Goal: Task Accomplishment & Management: Manage account settings

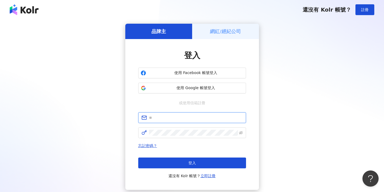
type input "**********"
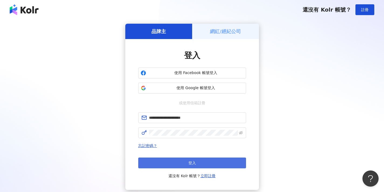
click at [177, 159] on button "登入" at bounding box center [192, 163] width 108 height 11
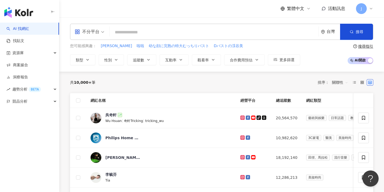
click at [330, 33] on div "台灣" at bounding box center [332, 31] width 13 height 5
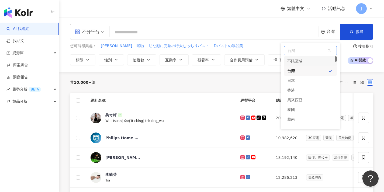
click at [306, 52] on span "台灣" at bounding box center [310, 50] width 52 height 9
paste input "***"
type input "*"
click at [306, 68] on div "菲律賓" at bounding box center [310, 65] width 53 height 10
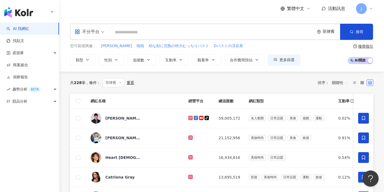
click at [327, 34] on div "菲律賓" at bounding box center [331, 31] width 18 height 5
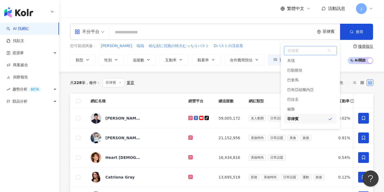
click at [295, 50] on span "菲律賓" at bounding box center [310, 50] width 52 height 9
paste input "*"
type input "*"
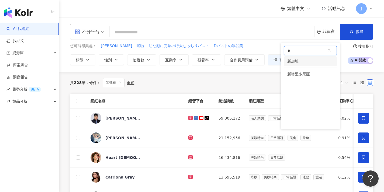
click at [304, 61] on div "新加坡" at bounding box center [310, 61] width 53 height 10
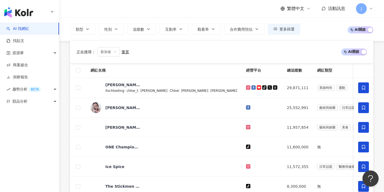
scroll to position [235, 0]
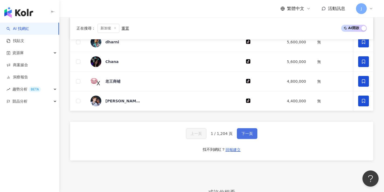
click at [249, 135] on span "下一頁" at bounding box center [246, 133] width 11 height 4
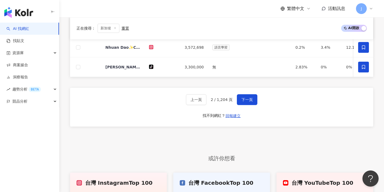
scroll to position [240, 0]
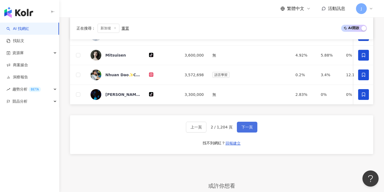
click at [256, 127] on button "下一頁" at bounding box center [247, 127] width 20 height 11
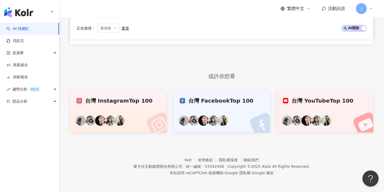
scroll to position [45, 0]
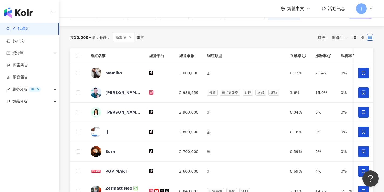
click at [338, 36] on span "關聯性" at bounding box center [340, 37] width 16 height 9
click at [342, 56] on div "追蹤數" at bounding box center [340, 57] width 14 height 6
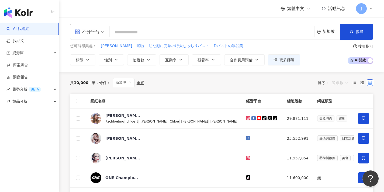
click at [337, 81] on span "追蹤數" at bounding box center [340, 82] width 16 height 9
click at [335, 75] on div "共 10,000+ 筆 條件 ： 新加坡 重置 排序： 追蹤數" at bounding box center [221, 83] width 303 height 22
click at [329, 32] on div "新加坡" at bounding box center [331, 31] width 18 height 5
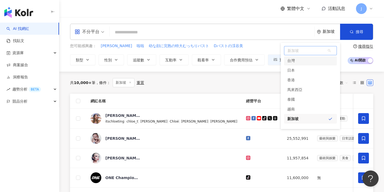
click at [310, 51] on span "新加坡" at bounding box center [310, 50] width 52 height 9
paste input "*"
type input "*"
click at [307, 68] on div "菲律賓" at bounding box center [310, 65] width 53 height 10
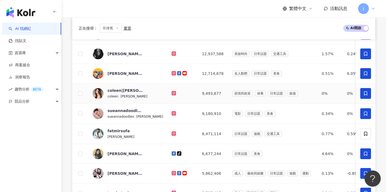
scroll to position [146, 0]
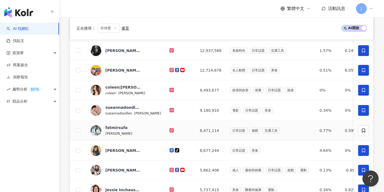
click at [364, 136] on td at bounding box center [363, 131] width 19 height 20
click at [364, 133] on span at bounding box center [363, 130] width 11 height 11
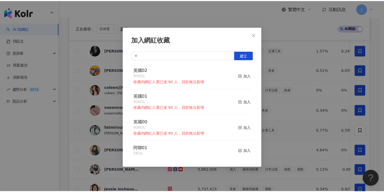
scroll to position [0, 0]
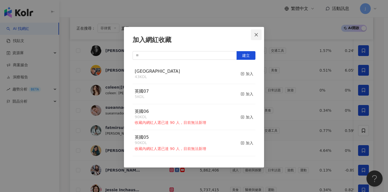
click at [258, 34] on icon "close" at bounding box center [256, 35] width 4 height 4
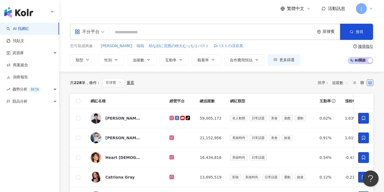
click at [340, 82] on span "追蹤數" at bounding box center [340, 82] width 16 height 9
click at [340, 81] on span "追蹤數" at bounding box center [340, 82] width 16 height 9
click at [361, 116] on icon at bounding box center [363, 118] width 5 height 5
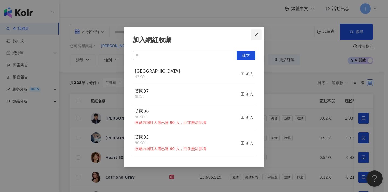
click at [260, 37] on button "Close" at bounding box center [256, 34] width 11 height 11
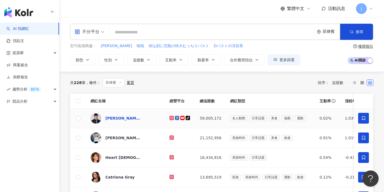
click at [119, 118] on div "[PERSON_NAME] in Action" at bounding box center [122, 118] width 35 height 5
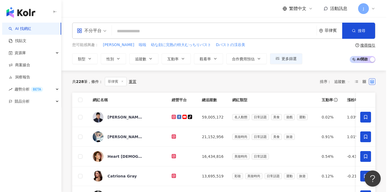
scroll to position [46, 0]
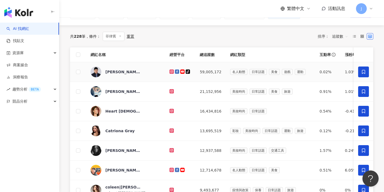
click at [367, 71] on span at bounding box center [363, 72] width 11 height 11
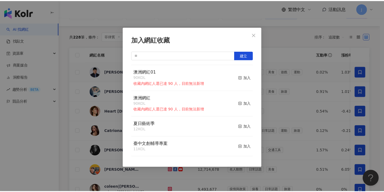
scroll to position [521, 0]
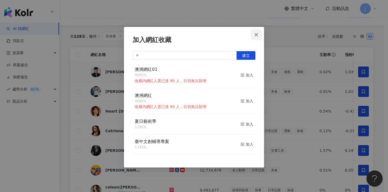
click at [258, 37] on button "Close" at bounding box center [256, 34] width 11 height 11
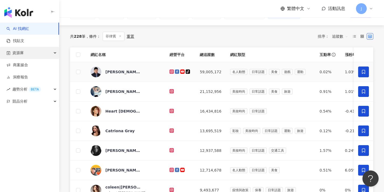
click at [36, 53] on div "資源庫" at bounding box center [29, 53] width 59 height 12
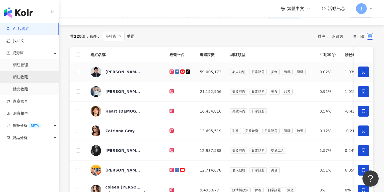
click at [28, 75] on link "網紅收藏" at bounding box center [20, 77] width 15 height 5
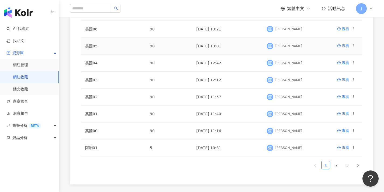
scroll to position [167, 0]
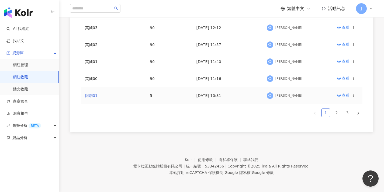
click at [92, 94] on link "阿聯01" at bounding box center [91, 95] width 12 height 4
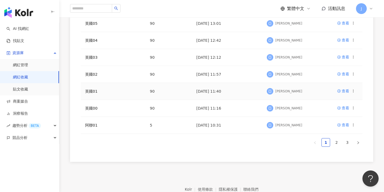
scroll to position [167, 0]
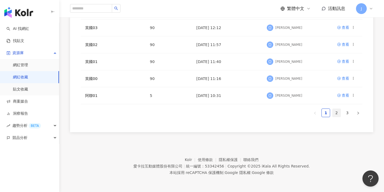
click at [338, 111] on link "2" at bounding box center [336, 113] width 8 height 8
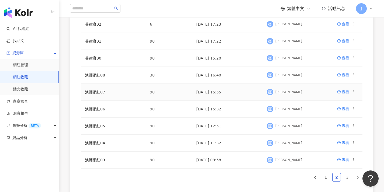
scroll to position [37, 0]
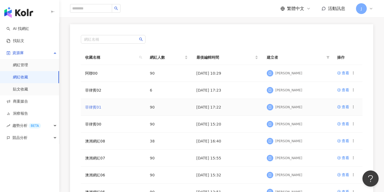
click at [97, 107] on link "菲律賓01" at bounding box center [93, 107] width 16 height 4
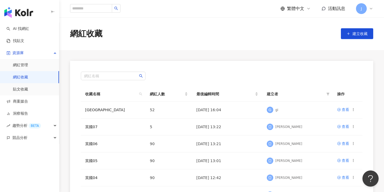
scroll to position [46, 0]
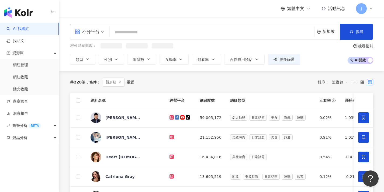
scroll to position [45, 0]
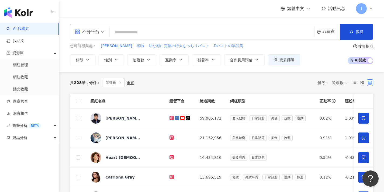
click at [331, 30] on div "菲律賓" at bounding box center [331, 31] width 18 height 5
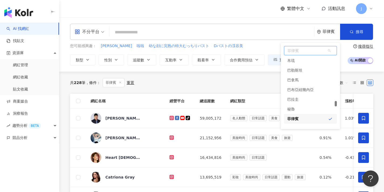
click at [294, 117] on div "菲律賓" at bounding box center [292, 119] width 11 height 10
drag, startPoint x: 302, startPoint y: 116, endPoint x: 287, endPoint y: 117, distance: 15.6
click at [287, 117] on div "菲律賓" at bounding box center [310, 119] width 53 height 10
drag, startPoint x: 285, startPoint y: 118, endPoint x: 293, endPoint y: 117, distance: 7.8
click at [293, 117] on div "菲律賓" at bounding box center [310, 119] width 53 height 10
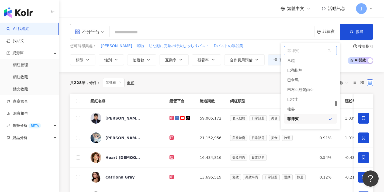
drag, startPoint x: 283, startPoint y: 119, endPoint x: 297, endPoint y: 117, distance: 13.7
click at [297, 117] on div "菲律賓 pe ph pn 帛琉 巴勒斯坦 巴拿馬 [GEOGRAPHIC_DATA]幾內亞 巴拉圭 秘魯 菲律賓 [PERSON_NAME][GEOGRAPH…" at bounding box center [310, 86] width 59 height 86
copy div "菲律賓 [PERSON_NAME]凱恩群島 波蘭"
click at [271, 36] on input "search" at bounding box center [212, 32] width 200 height 10
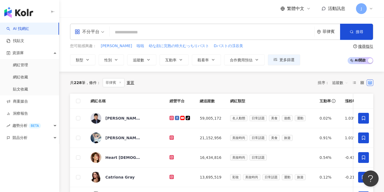
scroll to position [8, 0]
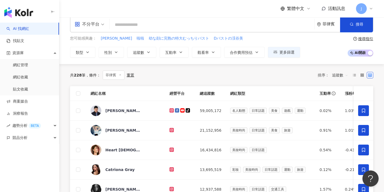
click at [322, 25] on div "菲律賓" at bounding box center [328, 24] width 23 height 16
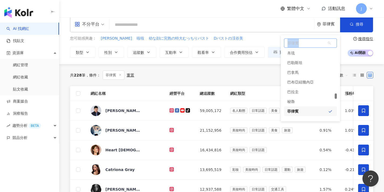
click at [312, 39] on div "菲律賓 pe ph pn 帛琉 巴勒斯坦 巴拿馬 [GEOGRAPHIC_DATA]幾內亞 巴拉圭 秘魯 菲律賓 [PERSON_NAME][GEOGRAPH…" at bounding box center [310, 41] width 59 height 12
click at [307, 44] on span "菲律賓" at bounding box center [310, 43] width 52 height 9
paste input "**"
type input "**"
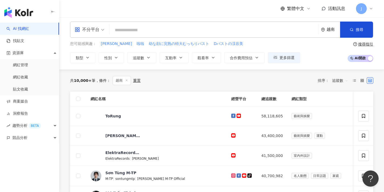
scroll to position [12, 0]
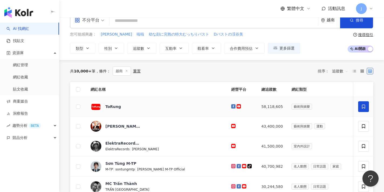
click at [360, 109] on span at bounding box center [363, 106] width 11 height 11
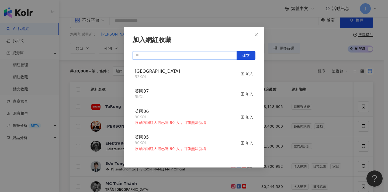
click at [195, 57] on input "text" at bounding box center [184, 55] width 104 height 9
paste input "**"
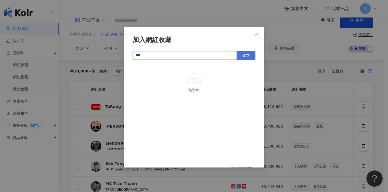
click at [247, 54] on span "建立" at bounding box center [246, 55] width 8 height 4
type input "***"
click at [253, 36] on span "Close" at bounding box center [256, 35] width 11 height 4
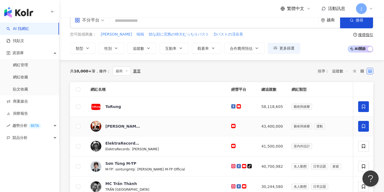
click at [360, 122] on span at bounding box center [363, 126] width 11 height 11
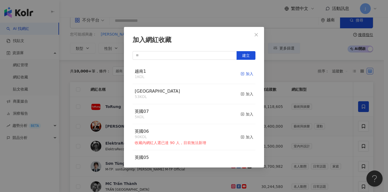
click at [244, 73] on div "加入" at bounding box center [246, 74] width 13 height 6
click at [338, 125] on div "加入網紅收藏 建立 越南1 2 KOL 已加入 [GEOGRAPHIC_DATA] 53 KOL 加入 英國07 5 KOL 加入 英國06 90 KOL 收…" at bounding box center [194, 96] width 388 height 192
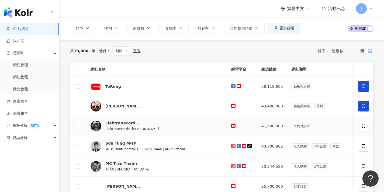
scroll to position [39, 0]
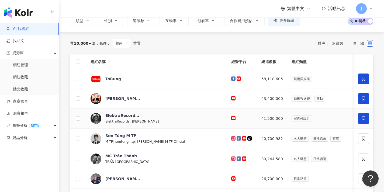
click at [360, 117] on span at bounding box center [363, 118] width 11 height 11
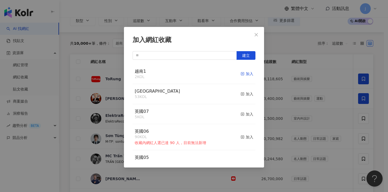
click at [243, 75] on div "加入" at bounding box center [246, 74] width 13 height 6
click at [293, 97] on div "加入網紅收藏 建立 越南1 3 KOL 已加入 [GEOGRAPHIC_DATA] 53 KOL 加入 英國07 5 KOL 加入 英國06 90 KOL 收…" at bounding box center [194, 96] width 388 height 192
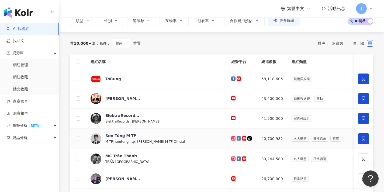
click at [361, 136] on span at bounding box center [363, 138] width 11 height 11
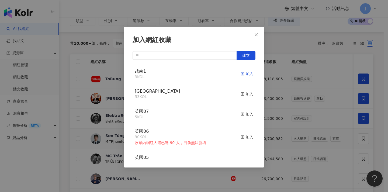
click at [245, 72] on div "加入" at bounding box center [246, 74] width 13 height 6
click at [297, 119] on div "加入網紅收藏 建立 越南1 4 KOL 已加入 [GEOGRAPHIC_DATA] 53 KOL 加入 英國07 5 KOL 加入 英國06 90 KOL 收…" at bounding box center [194, 96] width 388 height 192
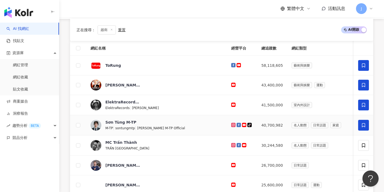
scroll to position [60, 0]
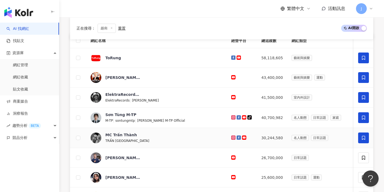
click at [366, 137] on span at bounding box center [363, 137] width 11 height 11
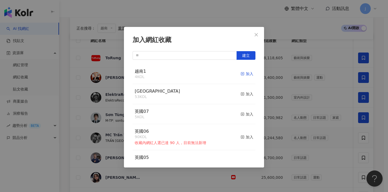
click at [244, 75] on div "加入" at bounding box center [246, 74] width 13 height 6
click at [257, 37] on button "Close" at bounding box center [256, 34] width 11 height 11
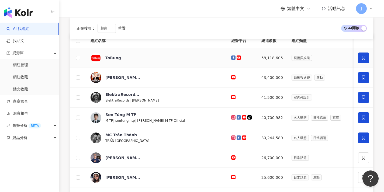
scroll to position [0, 0]
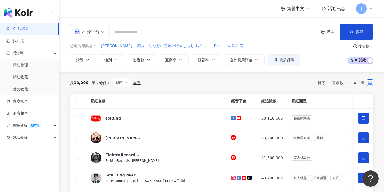
click at [328, 32] on div "越南" at bounding box center [332, 31] width 13 height 5
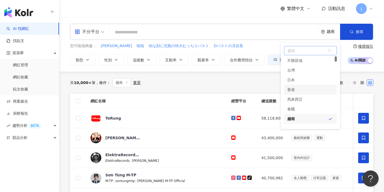
scroll to position [42, 0]
click at [306, 85] on div "新加坡" at bounding box center [310, 87] width 53 height 10
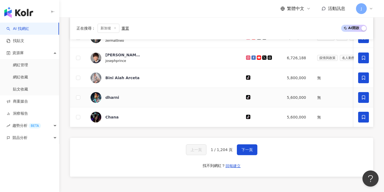
scroll to position [273, 0]
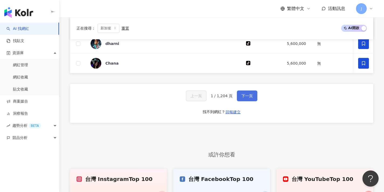
click at [250, 98] on span "下一頁" at bounding box center [246, 96] width 11 height 4
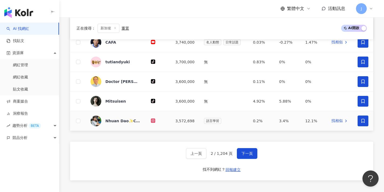
scroll to position [274, 0]
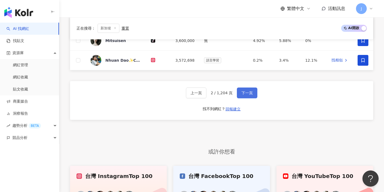
click at [252, 96] on button "下一頁" at bounding box center [247, 93] width 20 height 11
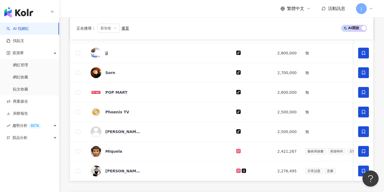
scroll to position [0, 0]
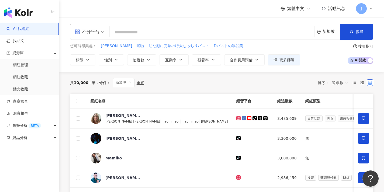
click at [324, 33] on div "新加坡" at bounding box center [331, 31] width 18 height 5
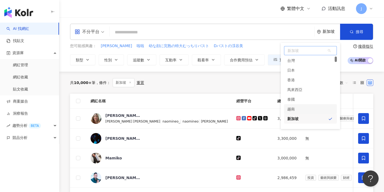
click at [306, 108] on div "越南" at bounding box center [310, 109] width 53 height 10
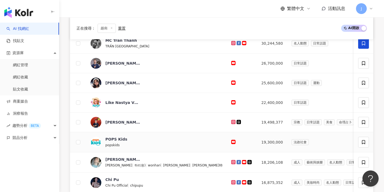
scroll to position [130, 0]
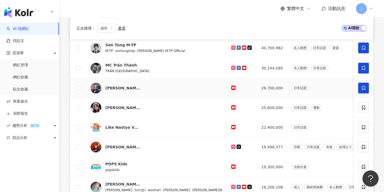
click at [365, 83] on span at bounding box center [363, 88] width 11 height 11
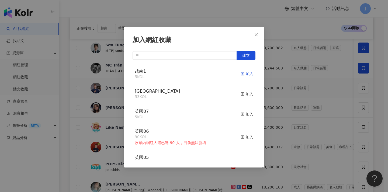
click at [243, 73] on div "加入" at bounding box center [246, 74] width 13 height 6
click at [376, 109] on div "加入網紅收藏 建立 越南1 5 KOL 加入 [GEOGRAPHIC_DATA] 53 KOL 加入 英國07 5 KOL 加入 英國06 90 KOL 收藏…" at bounding box center [194, 96] width 388 height 192
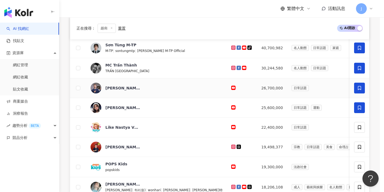
click at [365, 106] on span at bounding box center [359, 107] width 11 height 11
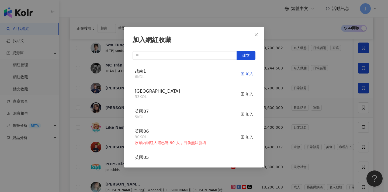
click at [240, 72] on span "button" at bounding box center [242, 74] width 4 height 4
click at [279, 87] on div "加入網紅收藏 建立 越南1 7 KOL 已加入 [GEOGRAPHIC_DATA] 53 KOL 加入 英國07 5 KOL 加入 英國06 90 KOL 收…" at bounding box center [194, 96] width 388 height 192
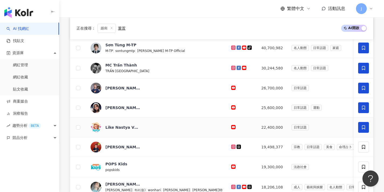
click at [360, 124] on span at bounding box center [363, 127] width 11 height 11
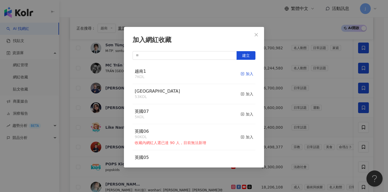
click at [244, 74] on div "加入" at bounding box center [246, 74] width 13 height 6
click at [298, 86] on div "加入網紅收藏 建立 越南1 8 KOL 已加入 [GEOGRAPHIC_DATA] 53 KOL 加入 英國07 5 KOL 加入 英國06 90 KOL 收…" at bounding box center [194, 96] width 388 height 192
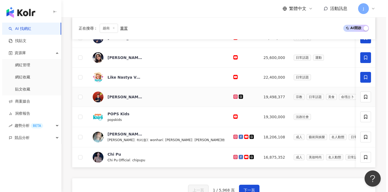
scroll to position [181, 0]
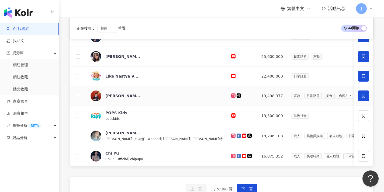
click at [363, 97] on icon at bounding box center [363, 95] width 5 height 5
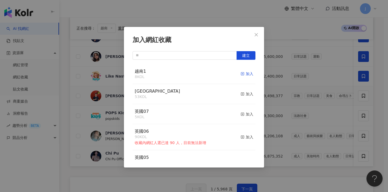
click at [245, 72] on div "加入" at bounding box center [246, 74] width 13 height 6
click at [300, 88] on div "加入網紅收藏 建立 越南1 9 KOL 已加入 [GEOGRAPHIC_DATA] 53 KOL 加入 英國07 5 KOL 加入 英國06 90 KOL 收…" at bounding box center [194, 96] width 388 height 192
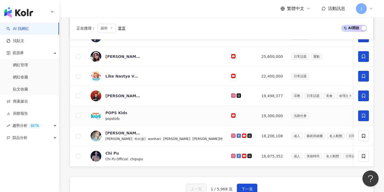
click at [364, 118] on icon at bounding box center [363, 115] width 5 height 5
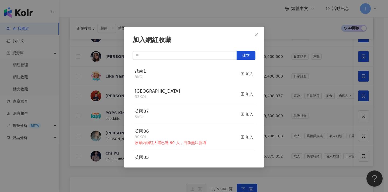
drag, startPoint x: 238, startPoint y: 72, endPoint x: 279, endPoint y: 91, distance: 44.9
click at [240, 72] on icon "button" at bounding box center [242, 74] width 4 height 4
click at [364, 137] on div "加入網紅收藏 建立 越南1 10 KOL 已加入 [GEOGRAPHIC_DATA] 53 KOL 加入 英國07 5 KOL 加入 英國06 90 KOL …" at bounding box center [194, 96] width 388 height 192
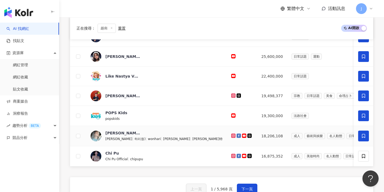
click at [361, 135] on span at bounding box center [363, 136] width 11 height 11
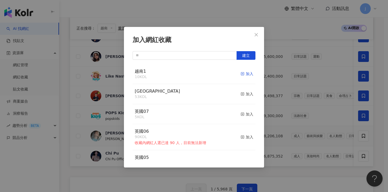
click at [243, 74] on div "加入" at bounding box center [246, 74] width 13 height 6
click at [340, 135] on div "加入網紅收藏 建立 越南1 11 KOL 已加入 [GEOGRAPHIC_DATA] 53 KOL 加入 英國07 5 KOL 加入 英國06 90 KOL …" at bounding box center [194, 96] width 388 height 192
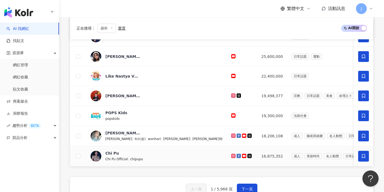
click at [360, 154] on span at bounding box center [363, 156] width 11 height 11
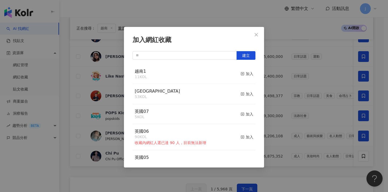
click at [242, 70] on button "加入" at bounding box center [246, 73] width 13 height 11
click at [274, 92] on div "加入網紅收藏 建立 越南1 11 KOL 加入 [GEOGRAPHIC_DATA] 53 KOL 加入 英國07 5 KOL 加入 英國06 90 KOL 收…" at bounding box center [194, 96] width 388 height 192
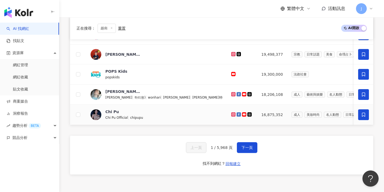
scroll to position [275, 0]
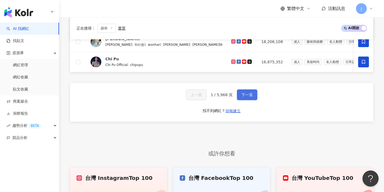
click at [248, 97] on span "下一頁" at bounding box center [246, 95] width 11 height 4
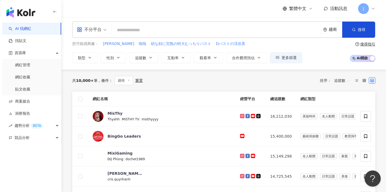
scroll to position [13, 0]
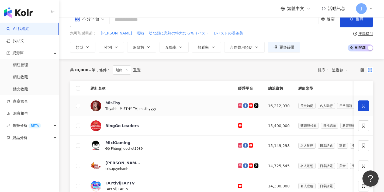
click at [362, 105] on icon at bounding box center [363, 106] width 3 height 4
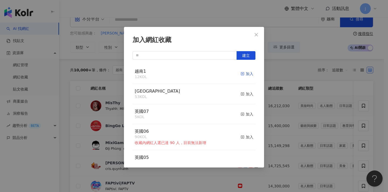
click at [245, 74] on div "加入" at bounding box center [246, 74] width 13 height 6
click at [303, 95] on div "加入網紅收藏 建立 越南1 13 KOL 已加入 [GEOGRAPHIC_DATA] 53 KOL 加入 英國07 5 KOL 加入 英國06 90 KOL …" at bounding box center [194, 96] width 388 height 192
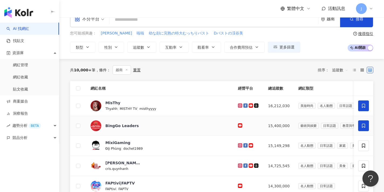
click at [360, 123] on span at bounding box center [363, 125] width 11 height 11
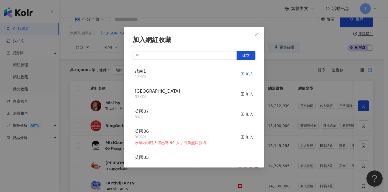
click at [244, 71] on div "加入" at bounding box center [246, 74] width 13 height 6
click at [264, 85] on div "加入網紅收藏 建立 越南1 14 KOL 已加入 [GEOGRAPHIC_DATA] 53 KOL 加入 英國07 5 KOL 加入 英國06 90 KOL …" at bounding box center [194, 96] width 388 height 192
click at [281, 87] on div "加入網紅收藏 建立 越南1 14 KOL 已加入 [GEOGRAPHIC_DATA] 53 KOL 加入 英國07 5 KOL 加入 英國06 90 KOL …" at bounding box center [194, 96] width 388 height 192
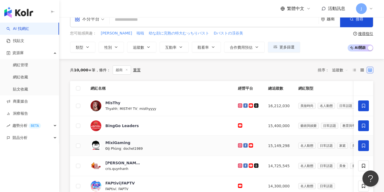
click at [368, 143] on span at bounding box center [363, 145] width 11 height 11
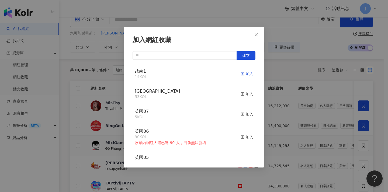
click at [246, 74] on div "加入" at bounding box center [246, 74] width 13 height 6
click at [315, 112] on div "加入網紅收藏 建立 越南1 15 KOL 已加入 [GEOGRAPHIC_DATA] 53 KOL 加入 英國07 5 KOL 加入 英國06 90 KOL …" at bounding box center [194, 96] width 388 height 192
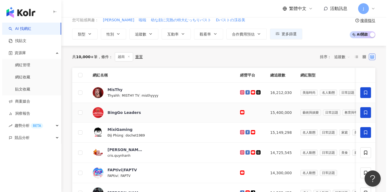
scroll to position [42, 0]
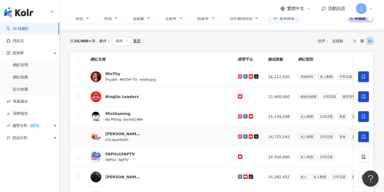
click at [359, 135] on span at bounding box center [363, 136] width 11 height 11
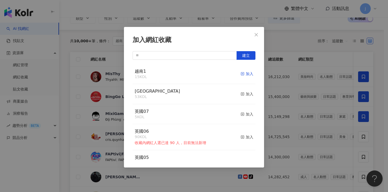
click at [244, 73] on div "加入" at bounding box center [246, 74] width 13 height 6
click at [289, 115] on div "加入網紅收藏 建立 越南1 16 KOL 已加入 [GEOGRAPHIC_DATA] 53 KOL 加入 英國07 5 KOL 加入 英國06 90 KOL …" at bounding box center [194, 96] width 388 height 192
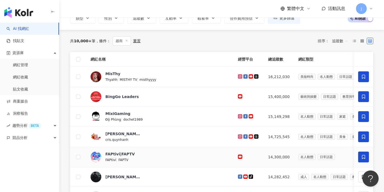
click at [359, 152] on span at bounding box center [363, 157] width 11 height 11
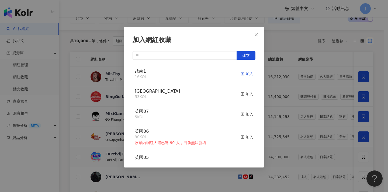
click at [245, 73] on div "加入" at bounding box center [246, 74] width 13 height 6
click at [298, 113] on div "加入網紅收藏 建立 越南1 17 KOL 已加入 [GEOGRAPHIC_DATA] 53 KOL 加入 英國07 5 KOL 加入 英國06 90 KOL …" at bounding box center [194, 96] width 388 height 192
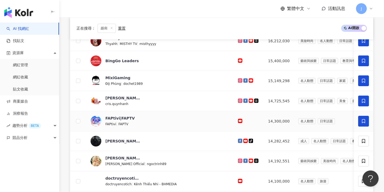
scroll to position [111, 0]
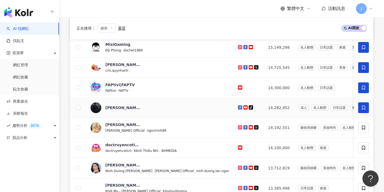
click at [361, 109] on span at bounding box center [363, 107] width 11 height 11
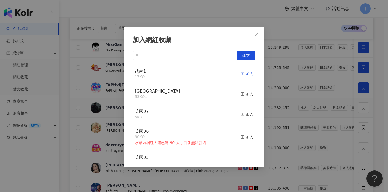
click at [247, 73] on div "加入" at bounding box center [246, 74] width 13 height 6
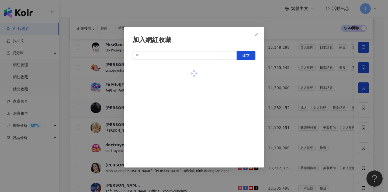
click at [275, 92] on div "加入網紅收藏 建立" at bounding box center [194, 96] width 388 height 192
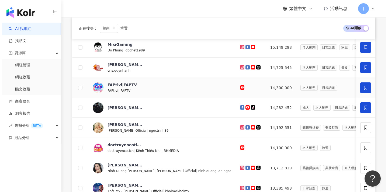
scroll to position [139, 0]
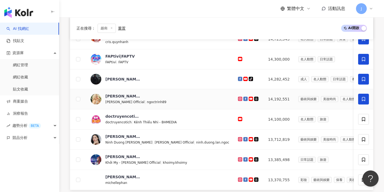
click at [367, 100] on span at bounding box center [363, 99] width 11 height 11
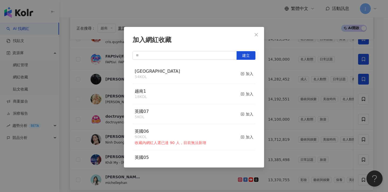
drag, startPoint x: 241, startPoint y: 71, endPoint x: 274, endPoint y: 76, distance: 33.6
click at [274, 76] on div "加入網紅收藏 建立 [GEOGRAPHIC_DATA] 54 KOL 加入 越南1 18 KOL 加入 英國07 5 KOL 加入 英國06 90 KOL 收…" at bounding box center [194, 96] width 388 height 192
click at [242, 93] on div "加入" at bounding box center [246, 94] width 13 height 6
click at [286, 96] on div "加入網紅收藏 建立 [GEOGRAPHIC_DATA] 54 KOL 加入 越南1 18 KOL 加入 英國07 5 KOL 加入 英國06 90 KOL 收…" at bounding box center [194, 96] width 388 height 192
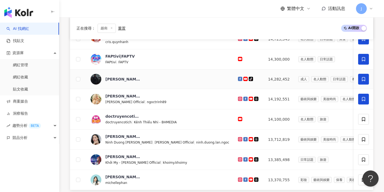
click at [362, 79] on icon at bounding box center [363, 79] width 5 height 5
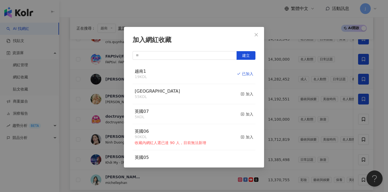
click at [300, 77] on div "加入網紅收藏 建立 越南1 19 KOL 已加入 [GEOGRAPHIC_DATA] 55 KOL 加入 英國07 5 KOL 加入 英國06 90 KOL …" at bounding box center [194, 96] width 388 height 192
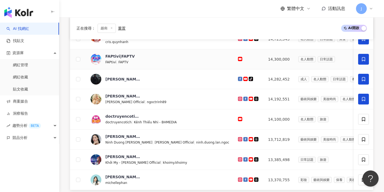
click at [365, 61] on icon at bounding box center [363, 59] width 5 height 5
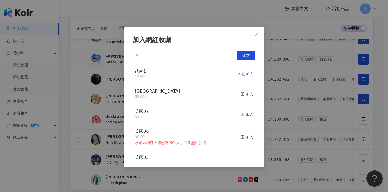
click at [362, 66] on div "加入網紅收藏 建立 越南1 19 KOL 已加入 [GEOGRAPHIC_DATA] 55 KOL 加入 英國07 5 KOL 加入 英國06 90 KOL …" at bounding box center [194, 96] width 388 height 192
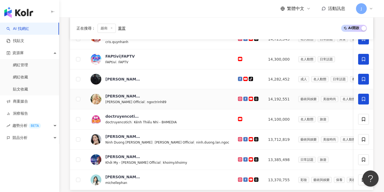
click at [365, 98] on icon at bounding box center [363, 99] width 5 height 5
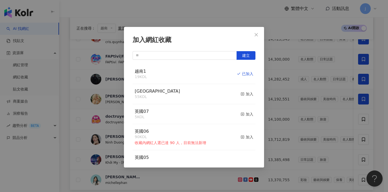
click at [365, 98] on div "加入網紅收藏 建立 越南1 19 KOL 已加入 [GEOGRAPHIC_DATA] 55 KOL 加入 英國07 5 KOL 加入 英國06 90 KOL …" at bounding box center [194, 96] width 388 height 192
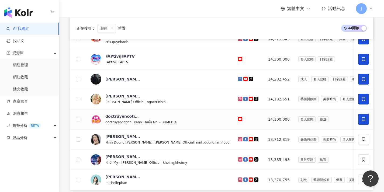
click at [364, 117] on icon at bounding box center [363, 119] width 5 height 5
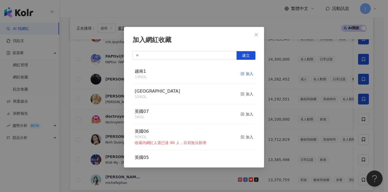
click at [244, 73] on div "加入" at bounding box center [246, 74] width 13 height 6
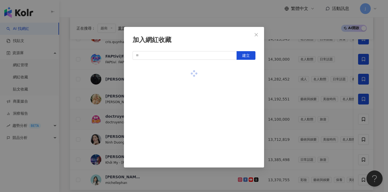
click at [340, 94] on div "加入網紅收藏 建立" at bounding box center [194, 96] width 388 height 192
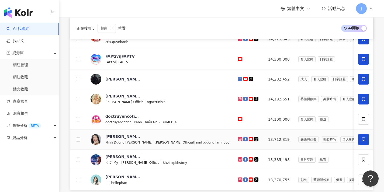
click at [364, 135] on span at bounding box center [363, 139] width 11 height 11
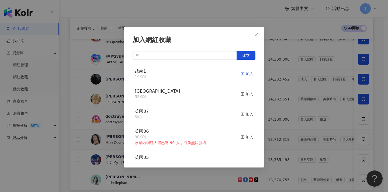
click at [247, 73] on div "加入" at bounding box center [246, 74] width 13 height 6
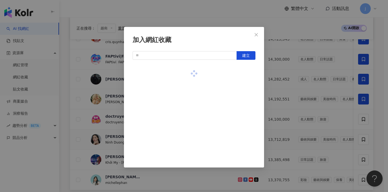
drag, startPoint x: 323, startPoint y: 108, endPoint x: 347, endPoint y: 128, distance: 30.8
click at [323, 108] on div "加入網紅收藏 建立" at bounding box center [194, 96] width 388 height 192
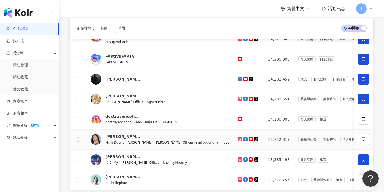
click at [363, 160] on icon at bounding box center [363, 159] width 5 height 5
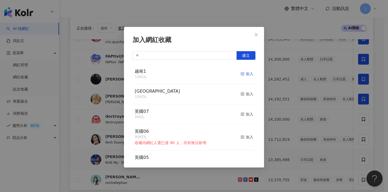
click at [246, 73] on div "加入" at bounding box center [246, 74] width 13 height 6
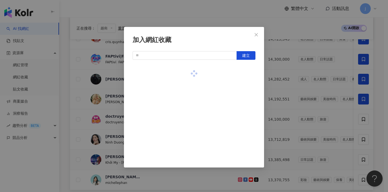
click at [334, 107] on div "加入網紅收藏 建立" at bounding box center [194, 96] width 388 height 192
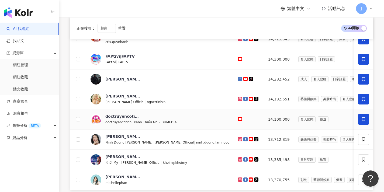
click at [364, 120] on icon at bounding box center [363, 119] width 5 height 5
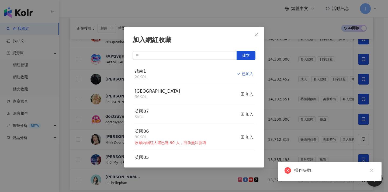
click at [318, 101] on div "加入網紅收藏 建立 越南1 20 KOL 已加入 singapore 56 KOL 加入 英國07 5 KOL 加入 英國06 90 KOL 收藏內網紅人選已…" at bounding box center [194, 96] width 388 height 192
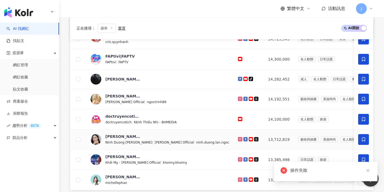
click at [361, 136] on span at bounding box center [363, 139] width 11 height 11
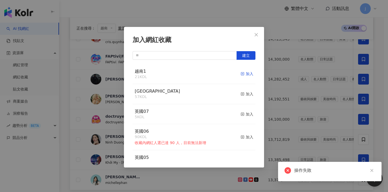
click at [240, 72] on div "加入" at bounding box center [246, 74] width 13 height 6
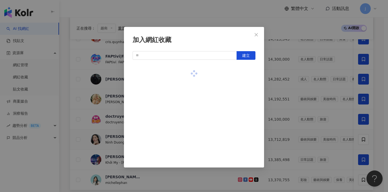
click at [307, 95] on div "加入網紅收藏 建立" at bounding box center [194, 96] width 388 height 192
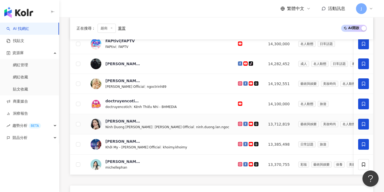
scroll to position [184, 0]
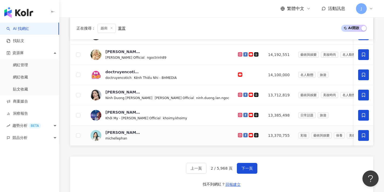
click at [364, 132] on span at bounding box center [363, 135] width 11 height 11
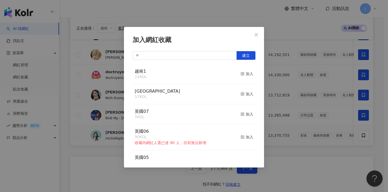
click at [244, 70] on button "加入" at bounding box center [246, 73] width 13 height 11
click at [306, 106] on div "加入網紅收藏 建立 越南1 22 KOL 加入 [GEOGRAPHIC_DATA] 57 KOL 加入 英國07 5 KOL 加入 英國06 90 KOL 收…" at bounding box center [194, 96] width 388 height 192
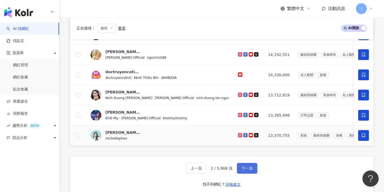
click at [254, 170] on button "下一頁" at bounding box center [247, 168] width 20 height 11
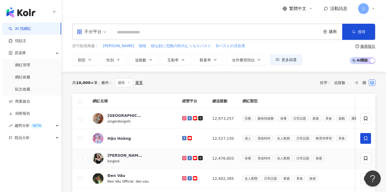
scroll to position [24, 0]
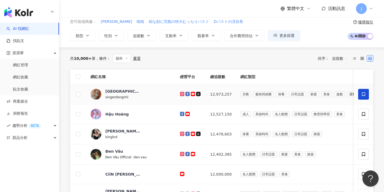
click at [366, 98] on span at bounding box center [363, 94] width 11 height 11
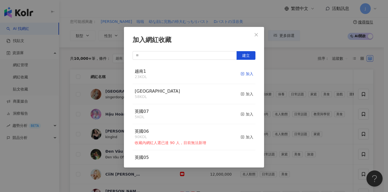
click at [240, 73] on icon "button" at bounding box center [242, 74] width 4 height 4
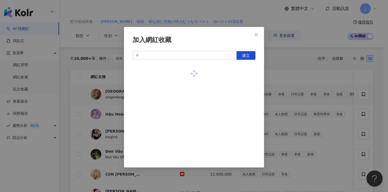
click at [310, 115] on div "加入網紅收藏 建立" at bounding box center [194, 96] width 388 height 192
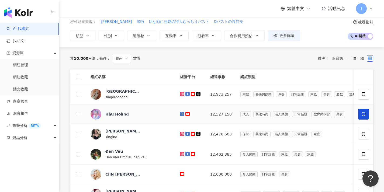
click at [365, 117] on span at bounding box center [363, 114] width 11 height 11
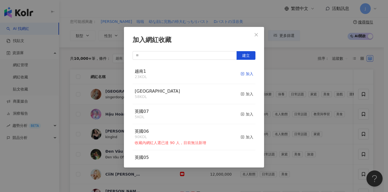
click at [241, 74] on div "加入" at bounding box center [246, 74] width 13 height 6
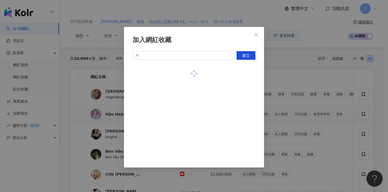
click at [330, 130] on div "加入網紅收藏 建立" at bounding box center [194, 96] width 388 height 192
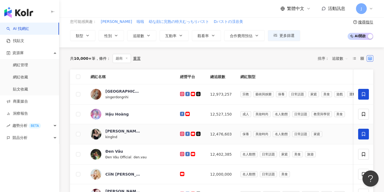
click at [365, 137] on span at bounding box center [363, 134] width 11 height 11
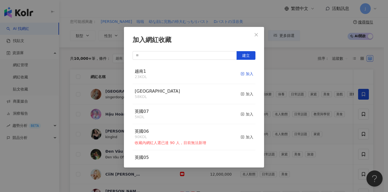
click at [242, 75] on div "加入" at bounding box center [246, 74] width 13 height 6
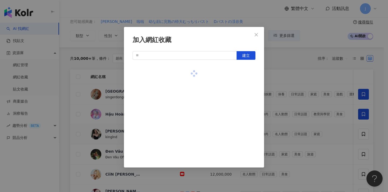
click at [321, 115] on div "加入網紅收藏 建立" at bounding box center [194, 96] width 388 height 192
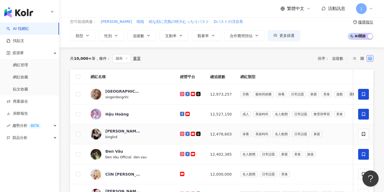
click at [363, 152] on icon at bounding box center [363, 154] width 3 height 4
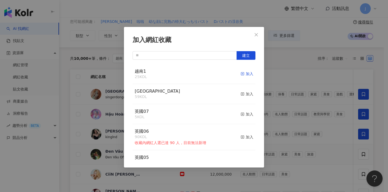
click at [244, 74] on div "加入" at bounding box center [246, 74] width 13 height 6
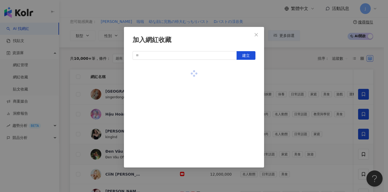
drag, startPoint x: 288, startPoint y: 94, endPoint x: 317, endPoint y: 117, distance: 37.1
click at [288, 94] on div "加入網紅收藏 建立" at bounding box center [194, 96] width 388 height 192
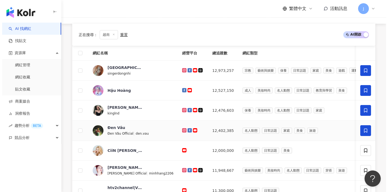
scroll to position [61, 0]
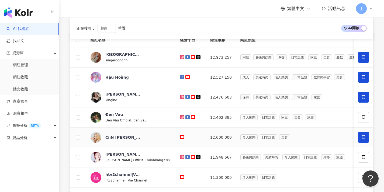
click at [363, 136] on icon at bounding box center [363, 137] width 5 height 5
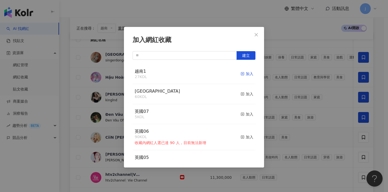
click at [240, 72] on div "加入" at bounding box center [246, 74] width 13 height 6
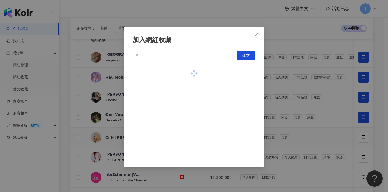
click at [303, 95] on div "加入網紅收藏 建立" at bounding box center [194, 96] width 388 height 192
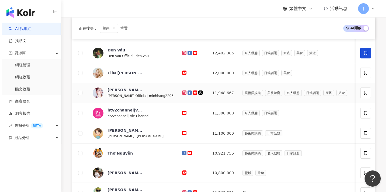
scroll to position [145, 0]
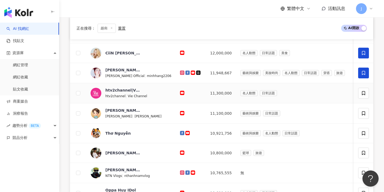
click at [365, 71] on icon at bounding box center [363, 73] width 5 height 5
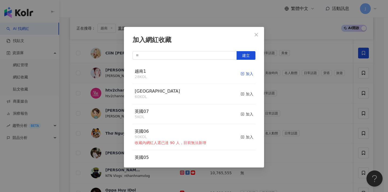
click at [240, 74] on icon "button" at bounding box center [242, 74] width 4 height 4
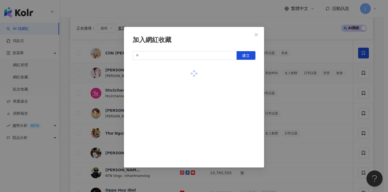
click at [314, 93] on div "加入網紅收藏 建立" at bounding box center [194, 96] width 388 height 192
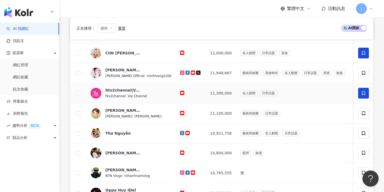
click at [364, 96] on span at bounding box center [363, 93] width 11 height 11
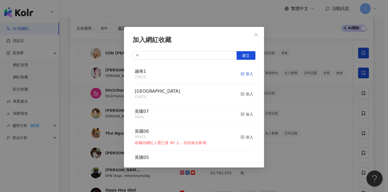
click at [243, 74] on div "加入" at bounding box center [246, 74] width 13 height 6
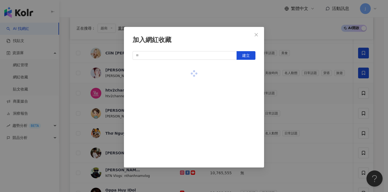
click at [332, 95] on div "加入網紅收藏 建立" at bounding box center [194, 96] width 388 height 192
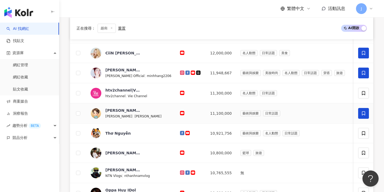
click at [364, 114] on icon at bounding box center [363, 113] width 5 height 5
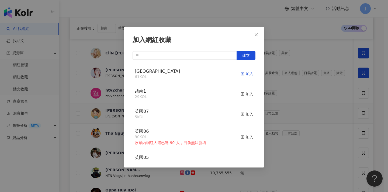
click at [245, 73] on div "加入" at bounding box center [246, 74] width 13 height 6
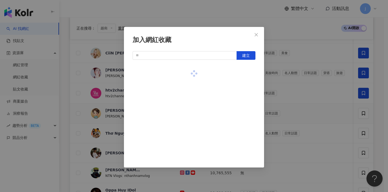
click at [291, 99] on div "加入網紅收藏 建立" at bounding box center [194, 96] width 388 height 192
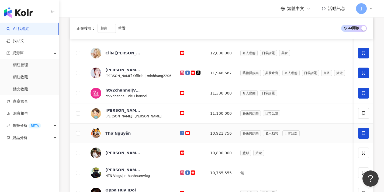
click at [366, 132] on span at bounding box center [363, 133] width 11 height 11
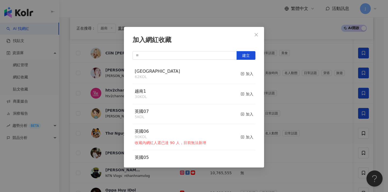
drag, startPoint x: 241, startPoint y: 74, endPoint x: 262, endPoint y: 79, distance: 21.7
click at [241, 74] on div "加入" at bounding box center [246, 74] width 13 height 6
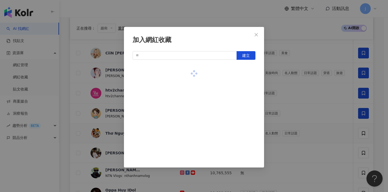
click at [294, 103] on div "加入網紅收藏 建立" at bounding box center [194, 96] width 388 height 192
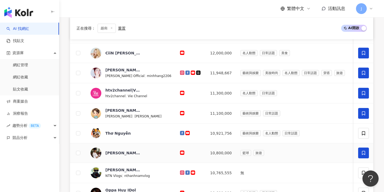
click at [361, 151] on icon at bounding box center [363, 153] width 5 height 5
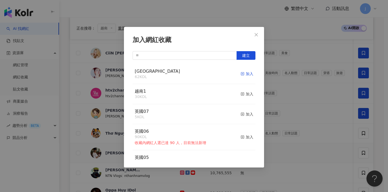
click at [245, 74] on div "加入" at bounding box center [246, 74] width 13 height 6
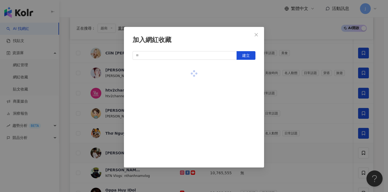
click at [324, 132] on div "加入網紅收藏 建立" at bounding box center [194, 96] width 388 height 192
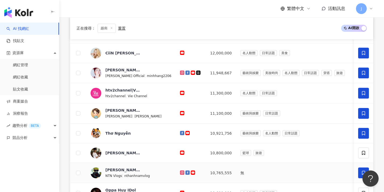
click at [360, 169] on span at bounding box center [363, 172] width 11 height 11
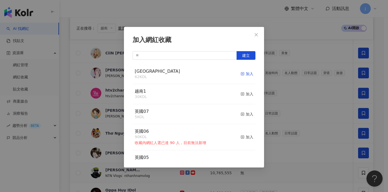
click at [243, 74] on div "加入" at bounding box center [246, 74] width 13 height 6
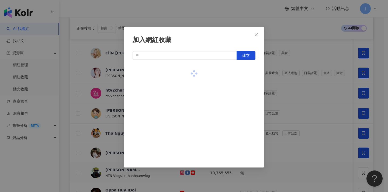
click at [306, 112] on div "加入網紅收藏 建立" at bounding box center [194, 96] width 388 height 192
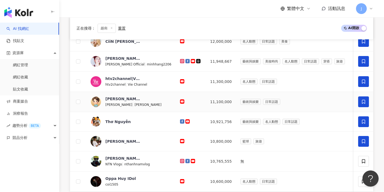
scroll to position [257, 0]
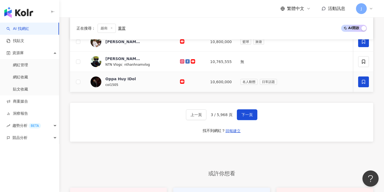
click at [365, 79] on icon at bounding box center [363, 81] width 5 height 5
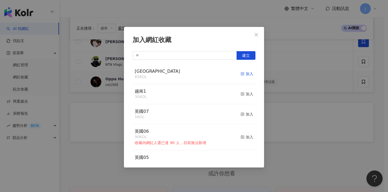
click at [243, 72] on div "加入" at bounding box center [246, 74] width 13 height 6
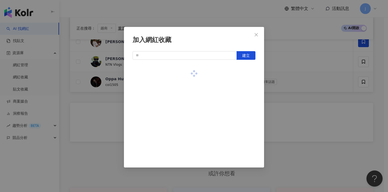
click at [325, 81] on div "加入網紅收藏 建立" at bounding box center [194, 96] width 388 height 192
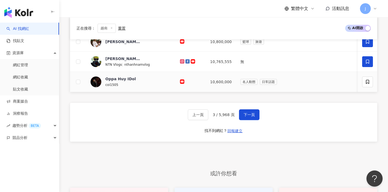
click at [366, 62] on span at bounding box center [367, 61] width 11 height 11
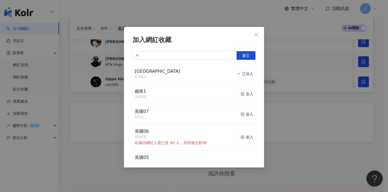
click at [339, 75] on div "加入網紅收藏 建立 singapore 67 KOL 已加入 越南1 30 KOL 加入 英國07 5 KOL 加入 英國06 90 KOL 收藏內網紅人選已…" at bounding box center [194, 96] width 388 height 192
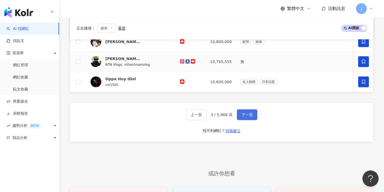
click at [246, 117] on span "下一頁" at bounding box center [246, 115] width 11 height 4
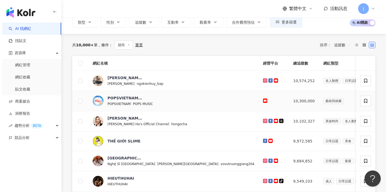
scroll to position [27, 0]
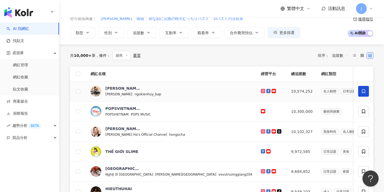
click at [362, 90] on icon at bounding box center [363, 91] width 5 height 5
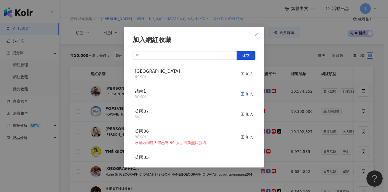
click at [245, 92] on div "加入" at bounding box center [246, 94] width 13 height 6
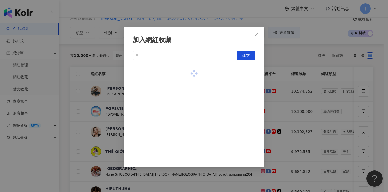
click at [316, 110] on div "加入網紅收藏 建立" at bounding box center [194, 96] width 388 height 192
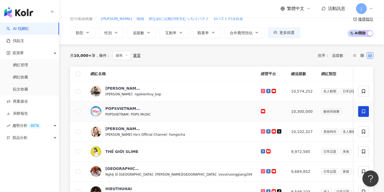
click at [363, 112] on icon at bounding box center [363, 111] width 3 height 4
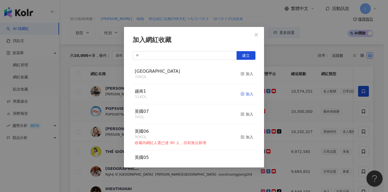
click at [247, 94] on div "加入" at bounding box center [246, 94] width 13 height 6
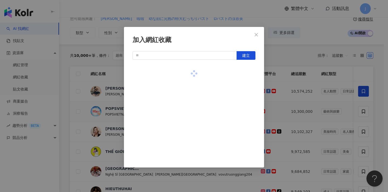
click at [332, 119] on div "加入網紅收藏 建立" at bounding box center [194, 96] width 388 height 192
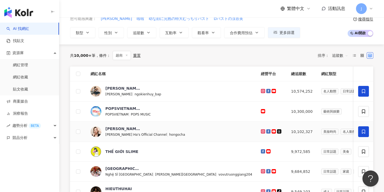
click at [363, 132] on icon at bounding box center [363, 131] width 5 height 5
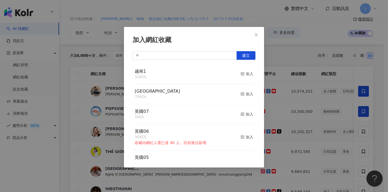
click at [247, 92] on div "加入" at bounding box center [246, 94] width 13 height 6
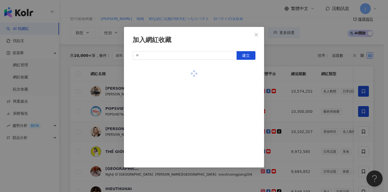
click at [284, 102] on div "加入網紅收藏 建立" at bounding box center [194, 96] width 388 height 192
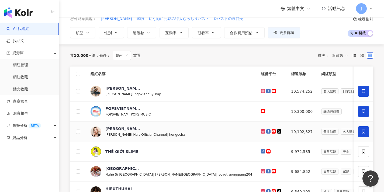
click at [363, 131] on icon at bounding box center [363, 131] width 5 height 5
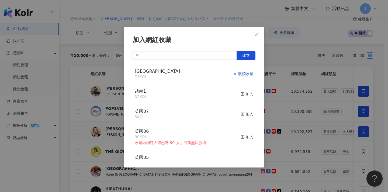
click at [244, 73] on div "取消收藏" at bounding box center [243, 74] width 20 height 6
click at [243, 93] on div "加入" at bounding box center [246, 94] width 13 height 6
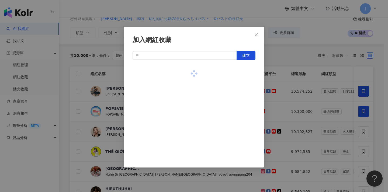
click at [330, 120] on div "加入網紅收藏 建立" at bounding box center [194, 96] width 388 height 192
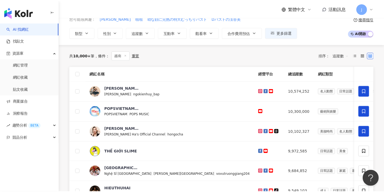
scroll to position [264, 0]
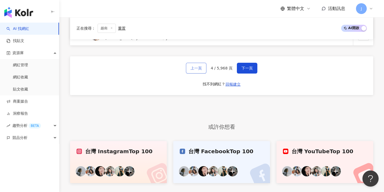
click at [202, 74] on button "上一頁" at bounding box center [196, 68] width 20 height 11
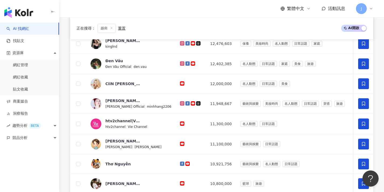
scroll to position [257, 0]
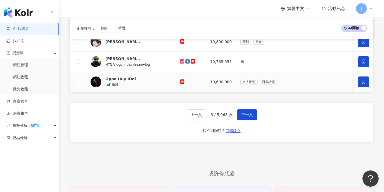
click at [363, 82] on icon at bounding box center [363, 81] width 5 height 5
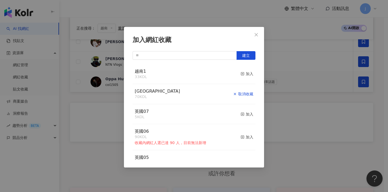
click at [239, 92] on div "取消收藏" at bounding box center [243, 94] width 20 height 6
click at [240, 93] on div "加入" at bounding box center [246, 94] width 13 height 6
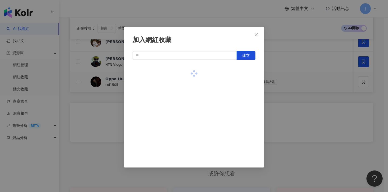
click at [307, 93] on div "加入網紅收藏 建立" at bounding box center [194, 96] width 388 height 192
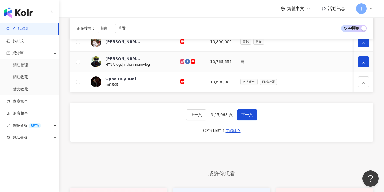
click at [361, 60] on span at bounding box center [363, 61] width 11 height 11
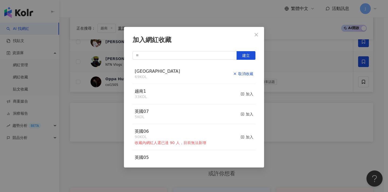
click at [244, 71] on div "取消收藏" at bounding box center [243, 74] width 20 height 6
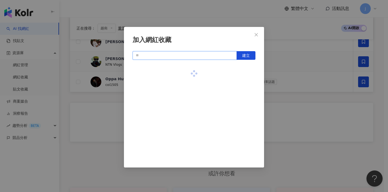
click at [169, 58] on input "text" at bounding box center [184, 55] width 104 height 9
paste input "**"
type input "*"
click at [330, 37] on div "加入網紅收藏 建立" at bounding box center [194, 96] width 388 height 192
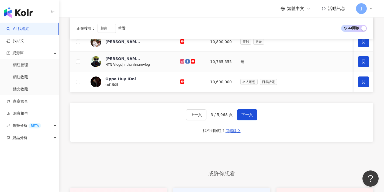
click at [361, 58] on span at bounding box center [363, 61] width 11 height 11
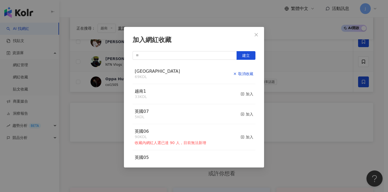
click at [243, 73] on div "取消收藏" at bounding box center [243, 74] width 20 height 6
click at [246, 76] on div "取消收藏" at bounding box center [243, 74] width 20 height 6
click at [242, 93] on div "加入" at bounding box center [246, 94] width 13 height 6
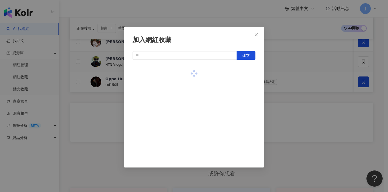
click at [332, 84] on div "加入網紅收藏 建立" at bounding box center [194, 96] width 388 height 192
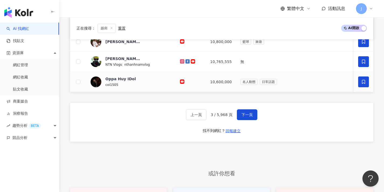
scroll to position [249, 0]
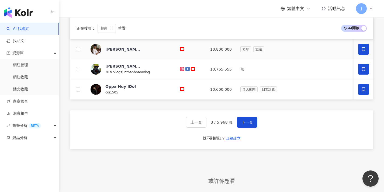
click at [362, 49] on icon at bounding box center [363, 49] width 5 height 5
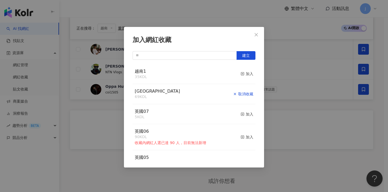
click at [242, 93] on div "取消收藏" at bounding box center [243, 94] width 20 height 6
click at [244, 94] on div "加入" at bounding box center [246, 94] width 13 height 6
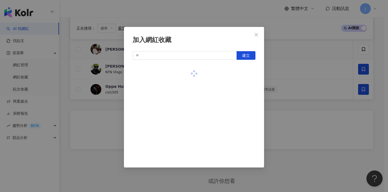
click at [307, 81] on div "加入網紅收藏 建立" at bounding box center [194, 96] width 388 height 192
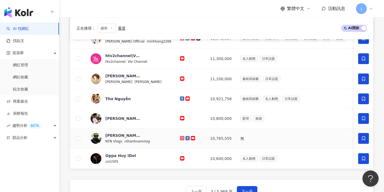
scroll to position [179, 0]
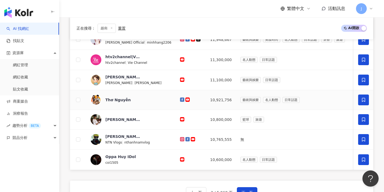
click at [364, 102] on span at bounding box center [363, 100] width 11 height 11
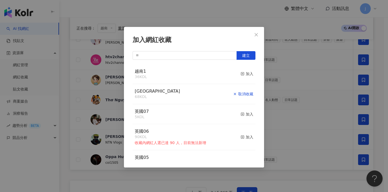
click at [242, 92] on div "取消收藏" at bounding box center [243, 94] width 20 height 6
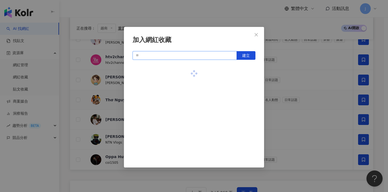
click at [208, 57] on input "text" at bounding box center [184, 55] width 104 height 9
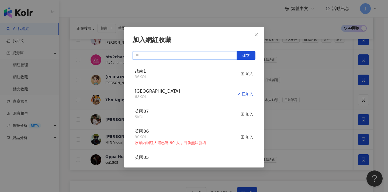
paste input "**"
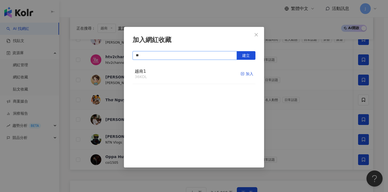
type input "**"
click at [248, 76] on div "加入" at bounding box center [246, 74] width 13 height 6
click at [358, 93] on div "加入網紅收藏 ** 建立" at bounding box center [194, 96] width 388 height 192
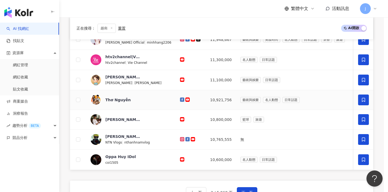
click at [365, 99] on icon at bounding box center [363, 100] width 3 height 4
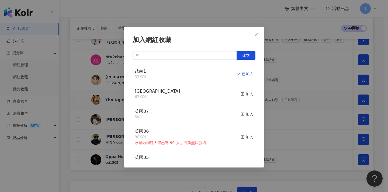
click at [309, 85] on div "加入網紅收藏 建立 越南1 37 KOL 已加入 [GEOGRAPHIC_DATA] 67 KOL 加入 英國07 5 KOL 加入 英國06 90 KOL …" at bounding box center [194, 96] width 388 height 192
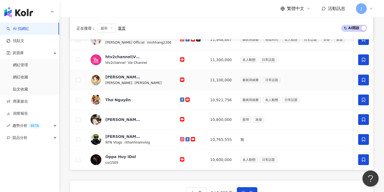
click at [362, 82] on icon at bounding box center [363, 80] width 5 height 5
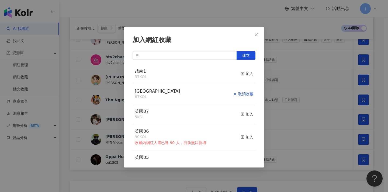
click at [242, 92] on div "取消收藏" at bounding box center [243, 94] width 20 height 6
click at [243, 93] on div "加入" at bounding box center [246, 94] width 13 height 6
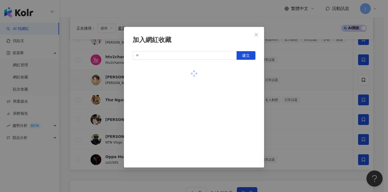
click at [286, 97] on div "加入網紅收藏 建立" at bounding box center [194, 96] width 388 height 192
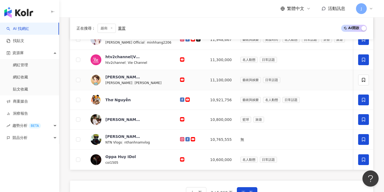
click at [363, 59] on icon at bounding box center [363, 59] width 5 height 5
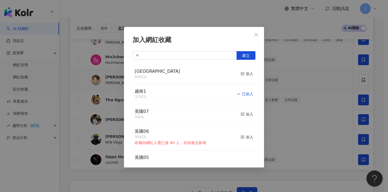
click at [294, 86] on div "加入網紅收藏 建立 singapore 66 KOL 加入 越南1 37 KOL 已加入 英國07 5 KOL 加入 英國06 90 KOL 收藏內網紅人選已…" at bounding box center [194, 96] width 388 height 192
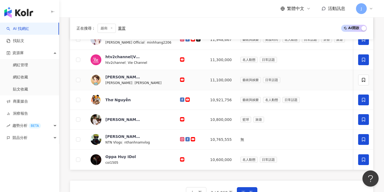
scroll to position [176, 0]
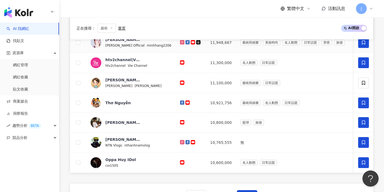
click at [367, 44] on span at bounding box center [363, 42] width 11 height 11
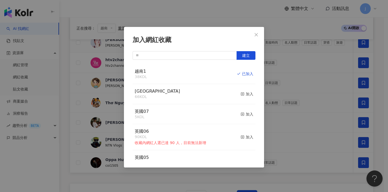
click at [324, 76] on div "加入網紅收藏 建立 越南1 38 KOL 已加入 [GEOGRAPHIC_DATA] 66 KOL 加入 英國07 5 KOL 加入 英國06 90 KOL …" at bounding box center [194, 96] width 388 height 192
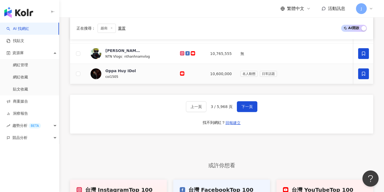
scroll to position [306, 0]
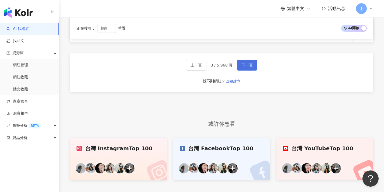
click at [249, 67] on span "下一頁" at bounding box center [246, 65] width 11 height 4
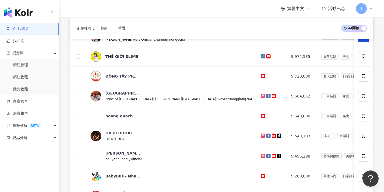
scroll to position [0, 0]
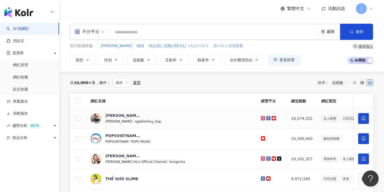
click at [365, 113] on span at bounding box center [363, 118] width 11 height 11
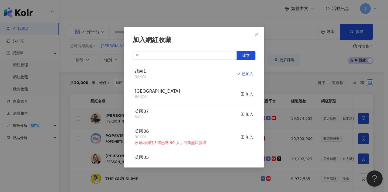
click at [366, 116] on div "加入網紅收藏 建立 越南1 38 KOL 已加入 [GEOGRAPHIC_DATA] 66 KOL 加入 英國07 5 KOL 加入 英國06 90 KOL …" at bounding box center [194, 96] width 388 height 192
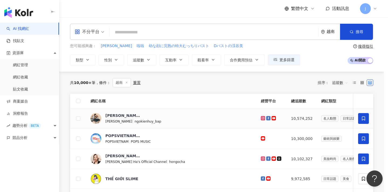
click at [363, 134] on span at bounding box center [363, 138] width 11 height 11
click at [364, 135] on div "加入網紅收藏 建立 越南1 38 KOL 已加入 [GEOGRAPHIC_DATA] 66 KOL 加入 英國07 5 KOL 加入 英國06 90 KOL …" at bounding box center [194, 96] width 388 height 192
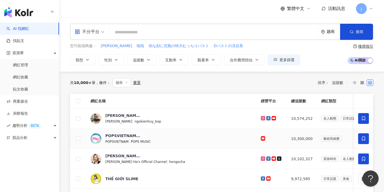
click at [364, 135] on span at bounding box center [363, 138] width 11 height 11
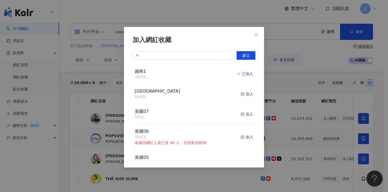
click at [365, 135] on div "加入網紅收藏 建立 越南1 38 KOL 已加入 [GEOGRAPHIC_DATA] 66 KOL 加入 英國07 5 KOL 加入 英國06 90 KOL …" at bounding box center [194, 96] width 388 height 192
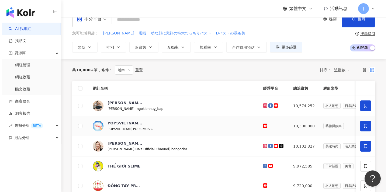
scroll to position [35, 0]
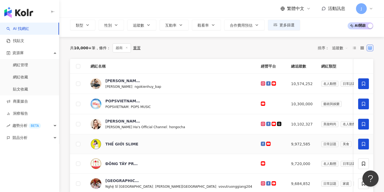
click at [364, 143] on icon at bounding box center [363, 144] width 5 height 5
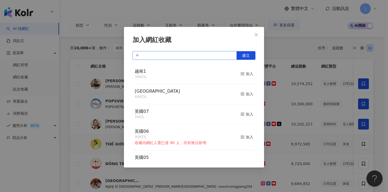
click at [191, 56] on input "text" at bounding box center [184, 55] width 104 height 9
paste input "**"
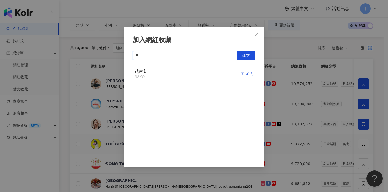
type input "**"
click at [240, 74] on icon "button" at bounding box center [242, 74] width 4 height 4
click at [296, 106] on div "加入網紅收藏 ** 建立" at bounding box center [194, 96] width 388 height 192
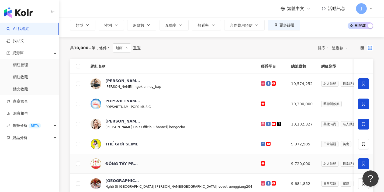
click at [359, 159] on span at bounding box center [363, 163] width 11 height 11
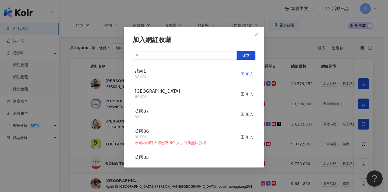
click at [244, 74] on div "加入" at bounding box center [246, 74] width 13 height 6
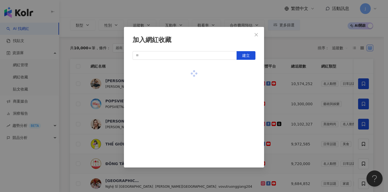
click at [310, 99] on div "加入網紅收藏 建立" at bounding box center [194, 96] width 388 height 192
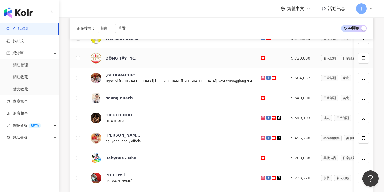
scroll to position [141, 0]
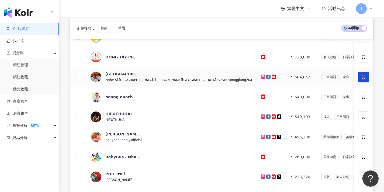
click at [366, 74] on span at bounding box center [363, 77] width 11 height 11
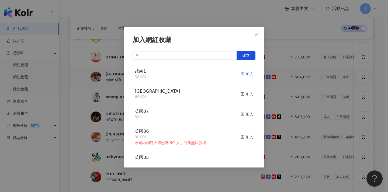
click at [242, 74] on div "加入" at bounding box center [246, 74] width 13 height 6
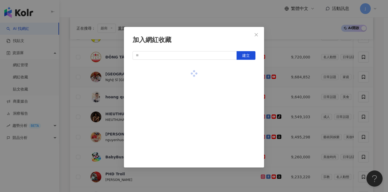
click at [316, 88] on div "加入網紅收藏 建立" at bounding box center [194, 96] width 388 height 192
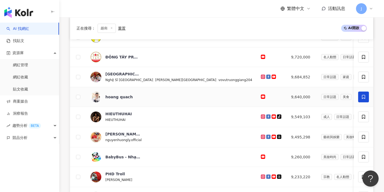
click at [362, 92] on span at bounding box center [363, 97] width 11 height 11
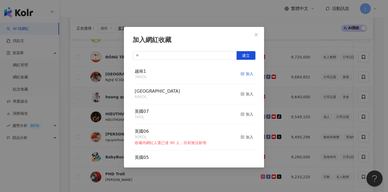
click at [244, 73] on div "加入" at bounding box center [246, 74] width 13 height 6
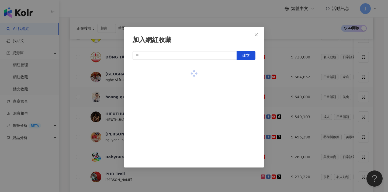
click at [361, 116] on div "加入網紅收藏 建立" at bounding box center [194, 96] width 388 height 192
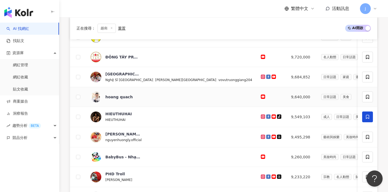
click at [365, 116] on icon at bounding box center [367, 116] width 5 height 5
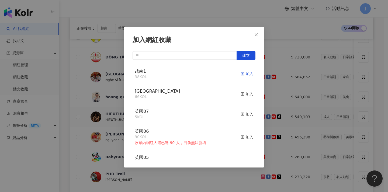
click at [241, 74] on div "加入" at bounding box center [246, 74] width 13 height 6
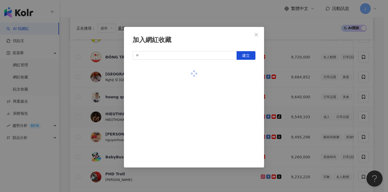
click at [301, 96] on div "加入網紅收藏 建立" at bounding box center [194, 96] width 388 height 192
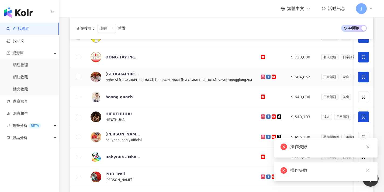
click at [364, 80] on span at bounding box center [363, 77] width 11 height 11
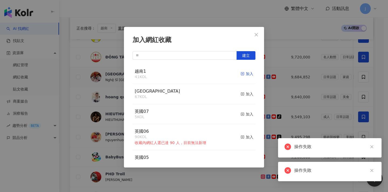
click at [241, 73] on div "加入" at bounding box center [246, 74] width 13 height 6
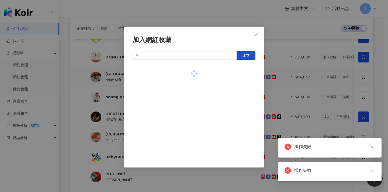
click at [331, 86] on div "加入網紅收藏 建立" at bounding box center [194, 96] width 388 height 192
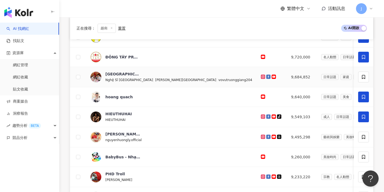
click at [364, 96] on icon at bounding box center [363, 97] width 5 height 5
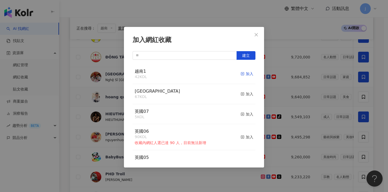
click at [243, 73] on div "加入" at bounding box center [246, 74] width 13 height 6
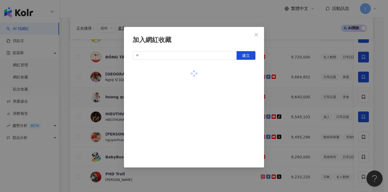
click at [316, 92] on div "加入網紅收藏 建立" at bounding box center [194, 96] width 388 height 192
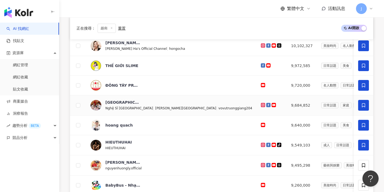
scroll to position [133, 0]
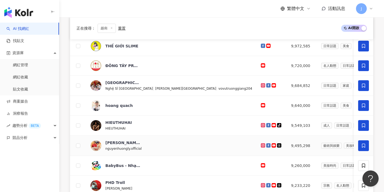
click at [362, 146] on icon at bounding box center [363, 145] width 5 height 5
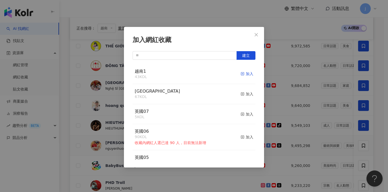
click at [245, 72] on div "加入" at bounding box center [246, 74] width 13 height 6
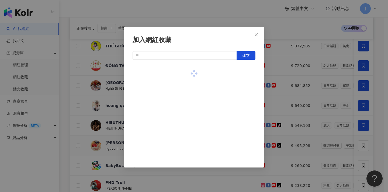
click at [302, 83] on div "加入網紅收藏 建立" at bounding box center [194, 96] width 388 height 192
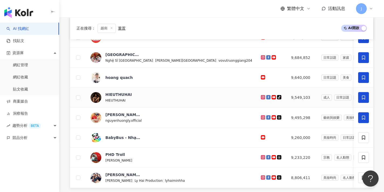
scroll to position [200, 0]
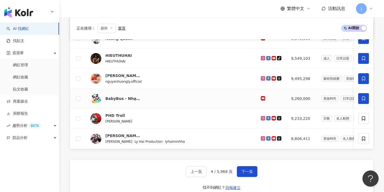
click at [367, 103] on span at bounding box center [363, 98] width 11 height 11
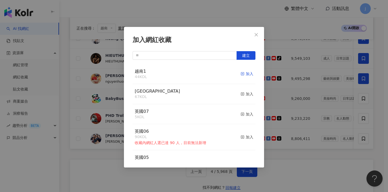
click at [245, 73] on div "加入" at bounding box center [246, 74] width 13 height 6
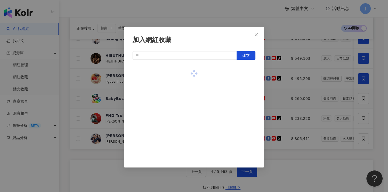
click at [330, 109] on div "加入網紅收藏 建立" at bounding box center [194, 96] width 388 height 192
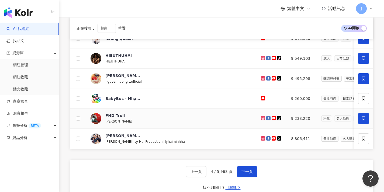
click at [360, 115] on span at bounding box center [363, 118] width 11 height 11
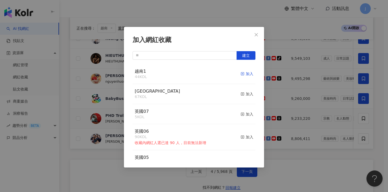
click at [244, 74] on div "加入" at bounding box center [246, 74] width 13 height 6
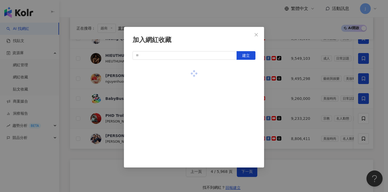
click at [319, 110] on div "加入網紅收藏 建立" at bounding box center [194, 96] width 388 height 192
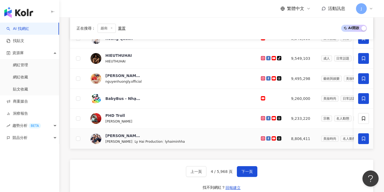
click at [360, 138] on span at bounding box center [363, 138] width 11 height 11
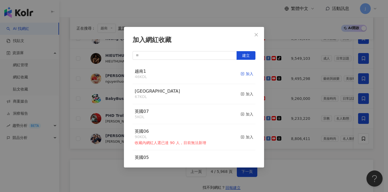
click at [248, 74] on div "加入" at bounding box center [246, 74] width 13 height 6
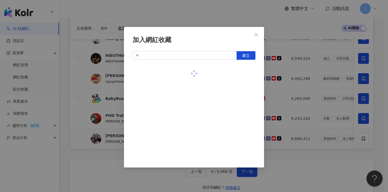
click at [328, 103] on div "加入網紅收藏 建立" at bounding box center [194, 96] width 388 height 192
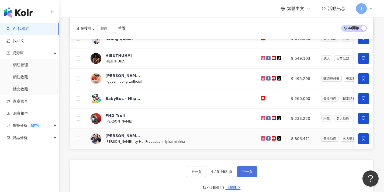
click at [254, 175] on button "下一頁" at bounding box center [247, 171] width 20 height 11
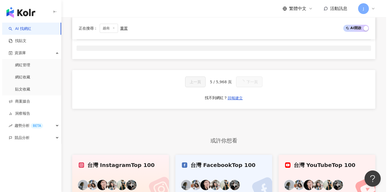
scroll to position [0, 0]
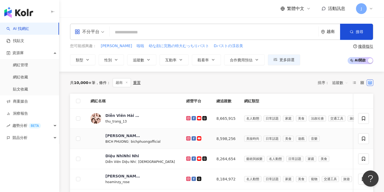
click at [365, 118] on icon at bounding box center [363, 118] width 3 height 4
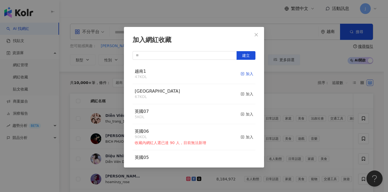
click at [240, 74] on icon "button" at bounding box center [242, 74] width 4 height 4
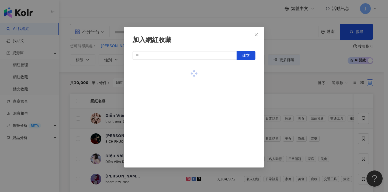
click at [308, 108] on div "加入網紅收藏 建立" at bounding box center [194, 96] width 388 height 192
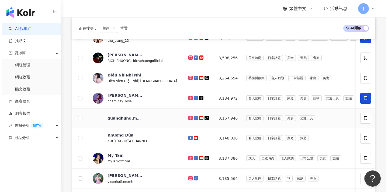
scroll to position [82, 0]
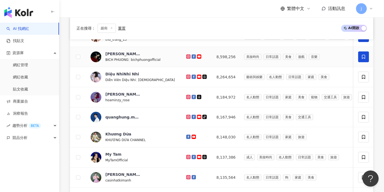
click at [365, 56] on icon at bounding box center [363, 56] width 5 height 5
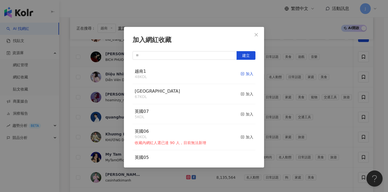
click at [242, 74] on div "加入" at bounding box center [246, 74] width 13 height 6
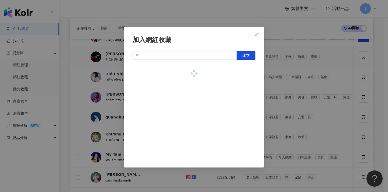
click at [319, 86] on div "加入網紅收藏 建立" at bounding box center [194, 96] width 388 height 192
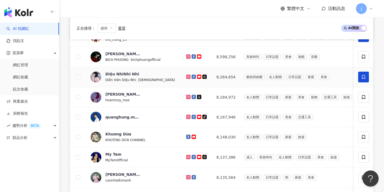
click at [363, 75] on icon at bounding box center [363, 77] width 3 height 4
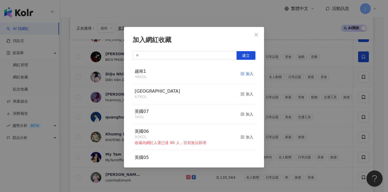
click at [242, 74] on div "加入" at bounding box center [246, 74] width 13 height 6
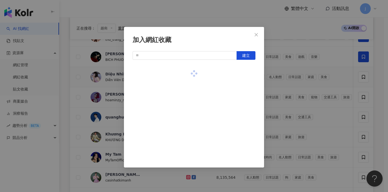
click at [333, 84] on div "加入網紅收藏 建立" at bounding box center [194, 96] width 388 height 192
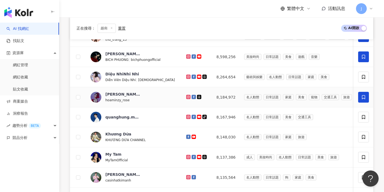
click at [364, 95] on icon at bounding box center [363, 97] width 5 height 5
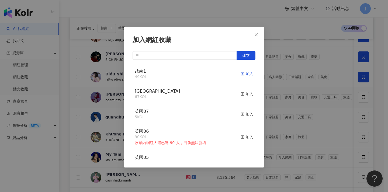
click at [242, 74] on div "加入" at bounding box center [246, 74] width 13 height 6
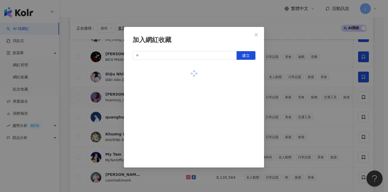
click at [316, 95] on div "加入網紅收藏 建立" at bounding box center [194, 96] width 388 height 192
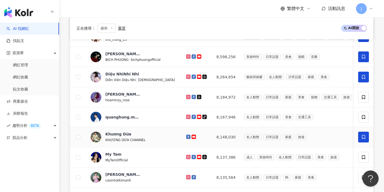
click at [361, 132] on span at bounding box center [363, 137] width 11 height 11
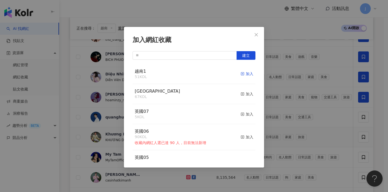
click at [246, 74] on div "加入" at bounding box center [246, 74] width 13 height 6
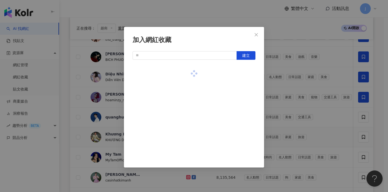
click at [312, 96] on div "加入網紅收藏 建立" at bounding box center [194, 96] width 388 height 192
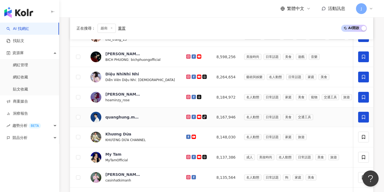
click at [365, 119] on icon at bounding box center [363, 117] width 5 height 5
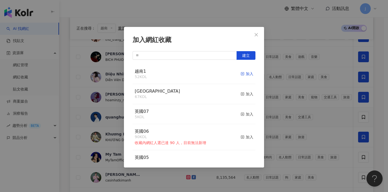
click at [242, 73] on div "加入" at bounding box center [246, 74] width 13 height 6
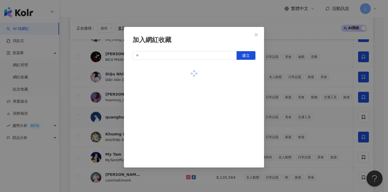
click at [307, 96] on div "加入網紅收藏 建立" at bounding box center [194, 96] width 388 height 192
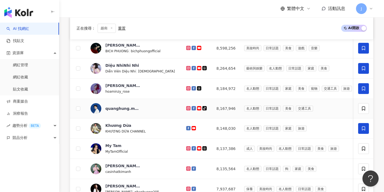
scroll to position [118, 0]
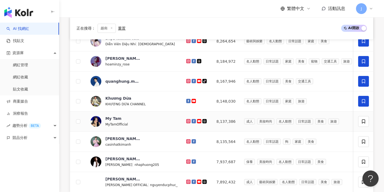
click at [368, 114] on td at bounding box center [363, 121] width 19 height 20
click at [368, 120] on span at bounding box center [363, 121] width 11 height 11
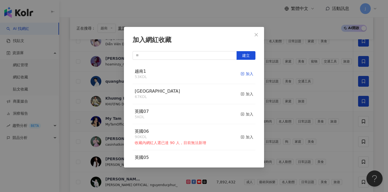
click at [240, 73] on div "加入" at bounding box center [246, 74] width 13 height 6
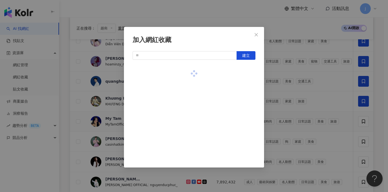
click at [308, 112] on div "加入網紅收藏 建立" at bounding box center [194, 96] width 388 height 192
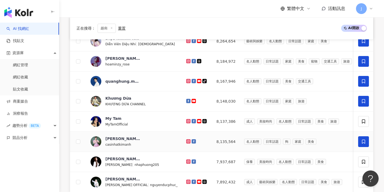
click at [364, 145] on span at bounding box center [363, 141] width 11 height 11
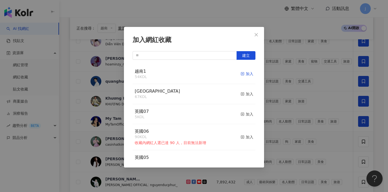
click at [245, 72] on div "加入" at bounding box center [246, 74] width 13 height 6
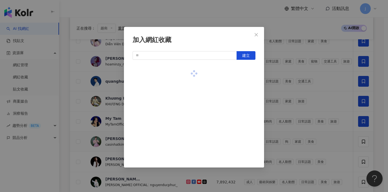
click at [314, 102] on div "加入網紅收藏 建立" at bounding box center [194, 96] width 388 height 192
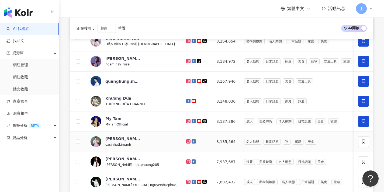
scroll to position [168, 0]
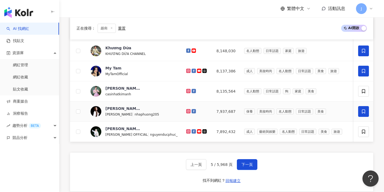
click at [362, 112] on icon at bounding box center [363, 111] width 5 height 5
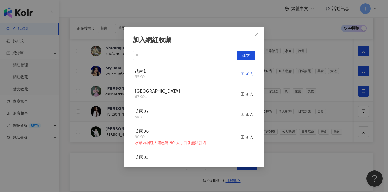
click at [243, 73] on div "加入" at bounding box center [246, 74] width 13 height 6
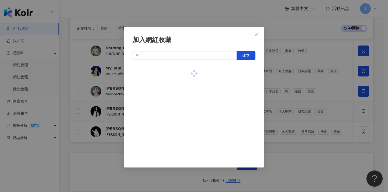
click at [309, 85] on div "加入網紅收藏 建立" at bounding box center [194, 96] width 388 height 192
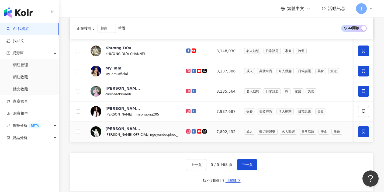
click at [363, 135] on span at bounding box center [363, 131] width 11 height 11
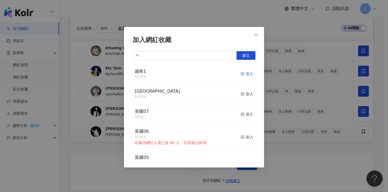
click at [242, 72] on div "加入" at bounding box center [246, 74] width 13 height 6
click at [286, 130] on div "加入網紅收藏 建立 越南1 57 KOL 已加入 [GEOGRAPHIC_DATA] 67 KOL 加入 英國07 5 KOL 加入 英國06 90 KOL …" at bounding box center [194, 96] width 388 height 192
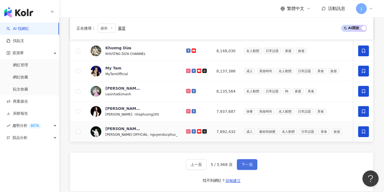
click at [255, 170] on button "下一頁" at bounding box center [247, 164] width 20 height 11
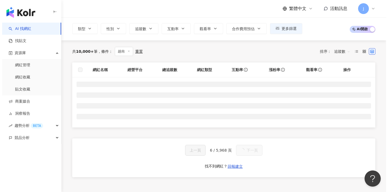
scroll to position [32, 0]
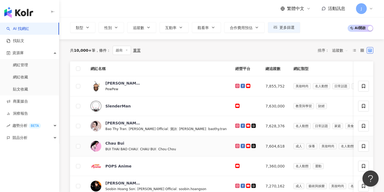
click at [363, 86] on icon at bounding box center [363, 86] width 5 height 5
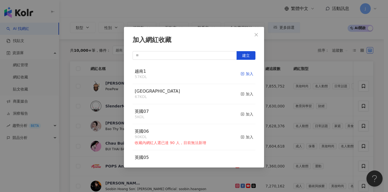
click at [245, 73] on div "加入" at bounding box center [246, 74] width 13 height 6
click at [328, 103] on div "加入網紅收藏 建立 越南1 57 KOL 加入 [GEOGRAPHIC_DATA] 67 KOL 加入 英國07 5 KOL 加入 英國06 90 KOL 收…" at bounding box center [194, 96] width 388 height 192
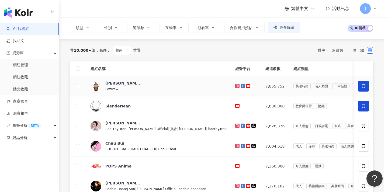
click at [360, 106] on span at bounding box center [363, 106] width 11 height 11
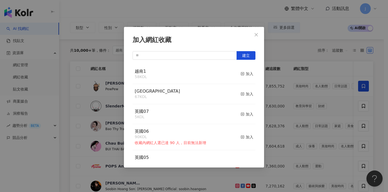
click at [362, 106] on div "加入網紅收藏 建立 越南1 58 KOL 加入 [GEOGRAPHIC_DATA] 67 KOL 加入 英國07 5 KOL 加入 英國06 90 KOL 收…" at bounding box center [194, 96] width 388 height 192
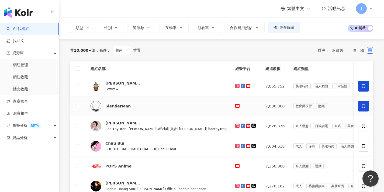
click at [362, 104] on icon at bounding box center [363, 106] width 3 height 4
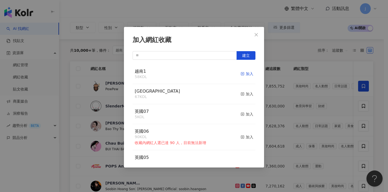
click at [240, 72] on div "加入" at bounding box center [246, 74] width 13 height 6
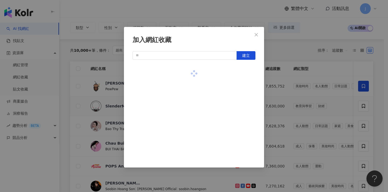
click at [320, 106] on div "加入網紅收藏 建立" at bounding box center [194, 96] width 388 height 192
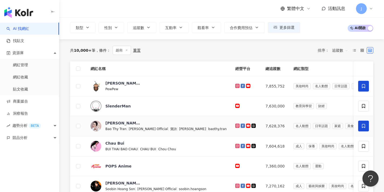
click at [367, 128] on span at bounding box center [363, 126] width 11 height 11
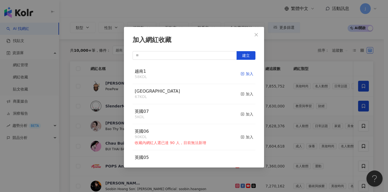
click at [240, 74] on icon "button" at bounding box center [242, 74] width 4 height 4
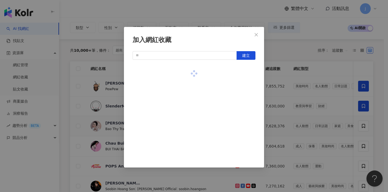
drag, startPoint x: 311, startPoint y: 102, endPoint x: 324, endPoint y: 109, distance: 14.6
click at [312, 102] on div "加入網紅收藏 建立" at bounding box center [194, 96] width 388 height 192
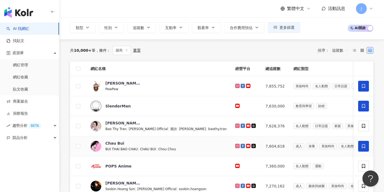
click at [365, 145] on icon at bounding box center [363, 146] width 3 height 4
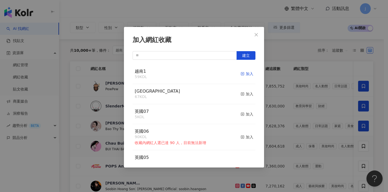
click at [243, 75] on div "加入" at bounding box center [246, 74] width 13 height 6
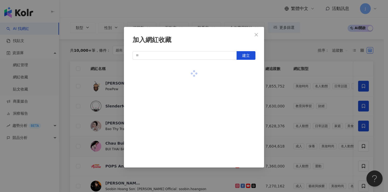
drag, startPoint x: 309, startPoint y: 118, endPoint x: 317, endPoint y: 124, distance: 10.1
click at [309, 118] on div "加入網紅收藏 建立" at bounding box center [194, 96] width 388 height 192
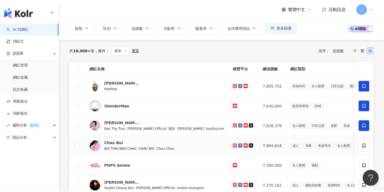
scroll to position [41, 0]
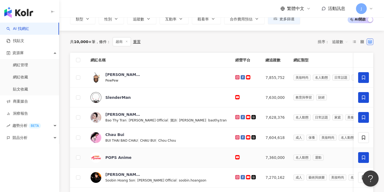
click at [363, 155] on icon at bounding box center [363, 157] width 3 height 4
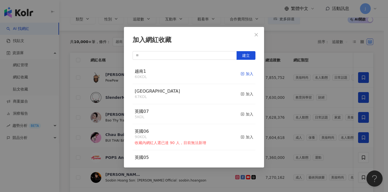
click at [240, 74] on div "加入" at bounding box center [246, 74] width 13 height 6
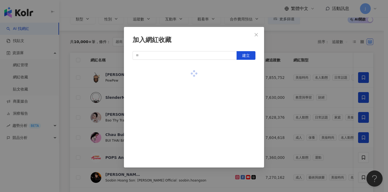
click at [309, 125] on div "加入網紅收藏 建立" at bounding box center [194, 96] width 388 height 192
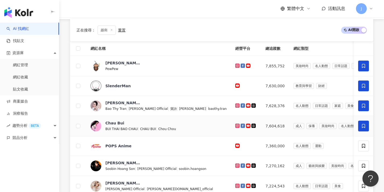
scroll to position [71, 0]
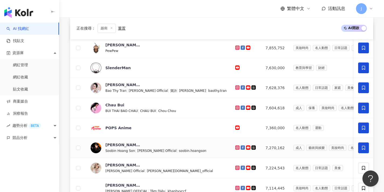
click at [362, 148] on icon at bounding box center [363, 147] width 5 height 5
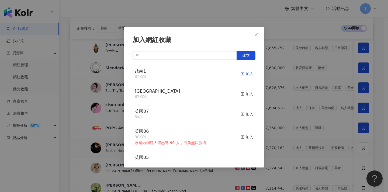
click at [240, 74] on icon "button" at bounding box center [242, 74] width 4 height 4
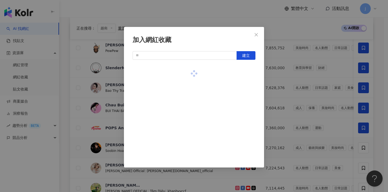
click at [328, 106] on div "加入網紅收藏 建立" at bounding box center [194, 96] width 388 height 192
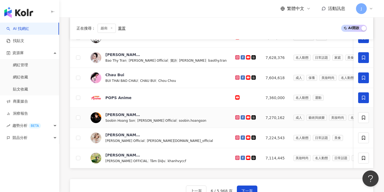
scroll to position [102, 0]
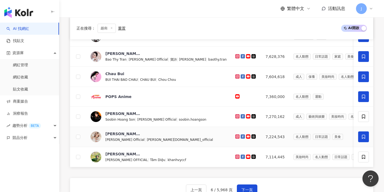
click at [362, 137] on icon at bounding box center [363, 136] width 5 height 5
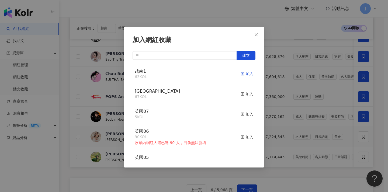
click at [242, 76] on div "加入" at bounding box center [246, 74] width 13 height 6
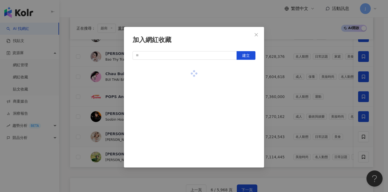
click at [303, 104] on div "加入網紅收藏 建立" at bounding box center [194, 96] width 388 height 192
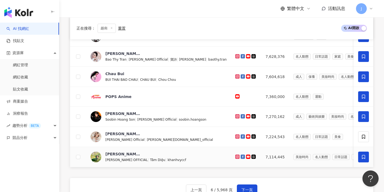
click at [359, 156] on span at bounding box center [363, 157] width 11 height 11
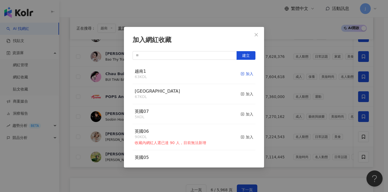
click at [241, 73] on rect "button" at bounding box center [242, 73] width 3 height 3
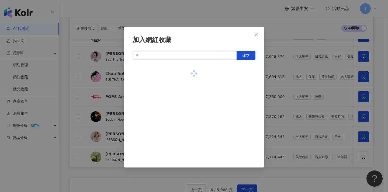
click at [302, 84] on div "加入網紅收藏 建立" at bounding box center [194, 96] width 388 height 192
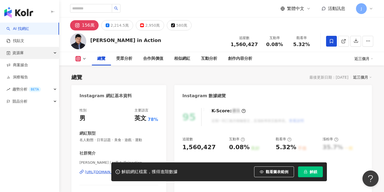
click at [51, 52] on div "資源庫" at bounding box center [29, 53] width 59 height 12
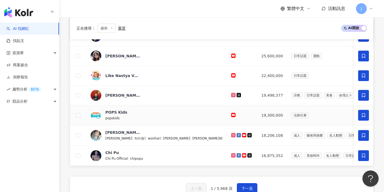
scroll to position [236, 0]
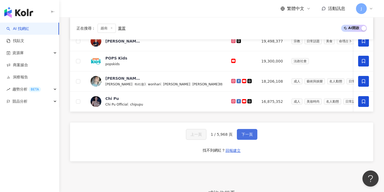
click at [246, 137] on span "下一頁" at bounding box center [246, 134] width 11 height 4
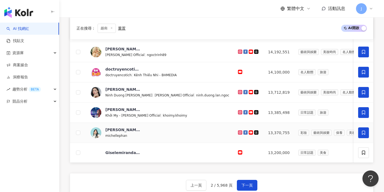
scroll to position [248, 0]
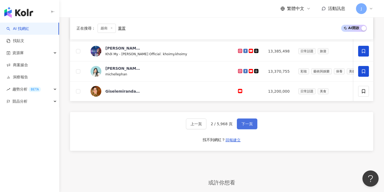
click at [249, 125] on button "下一頁" at bounding box center [247, 123] width 20 height 11
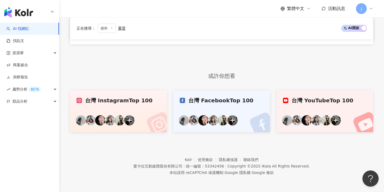
scroll to position [164, 0]
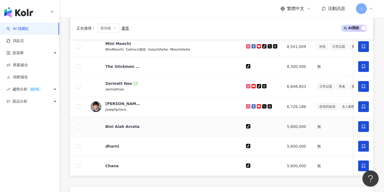
scroll to position [235, 0]
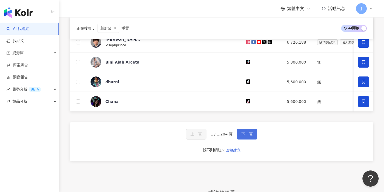
click at [244, 136] on span "下一頁" at bounding box center [246, 134] width 11 height 4
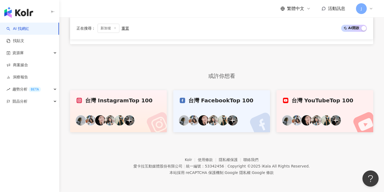
scroll to position [164, 0]
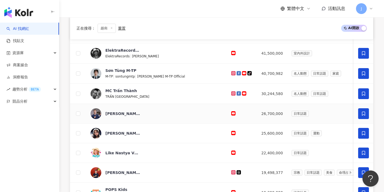
scroll to position [237, 0]
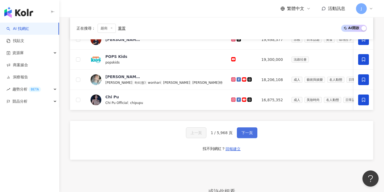
click at [250, 135] on span "下一頁" at bounding box center [246, 133] width 11 height 4
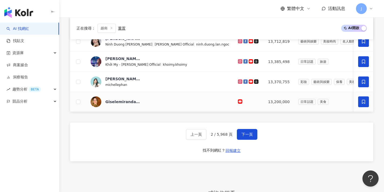
click at [361, 103] on icon at bounding box center [363, 101] width 5 height 5
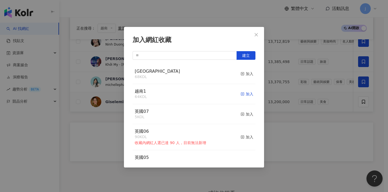
click at [245, 93] on div "加入" at bounding box center [246, 94] width 13 height 6
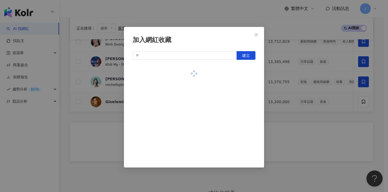
click at [328, 137] on div "加入網紅收藏 建立" at bounding box center [194, 96] width 388 height 192
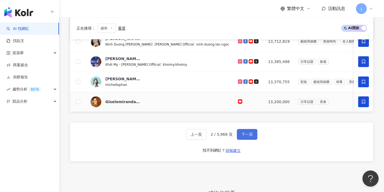
click at [249, 137] on span "下一頁" at bounding box center [246, 134] width 11 height 4
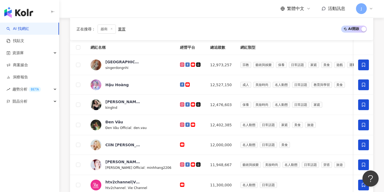
scroll to position [201, 0]
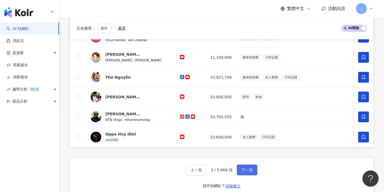
click at [247, 172] on span "下一頁" at bounding box center [246, 170] width 11 height 4
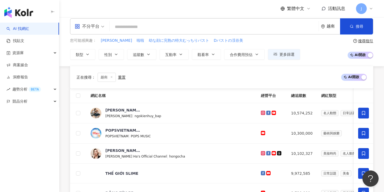
scroll to position [246, 0]
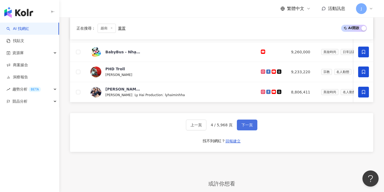
click at [249, 127] on span "下一頁" at bounding box center [246, 125] width 11 height 4
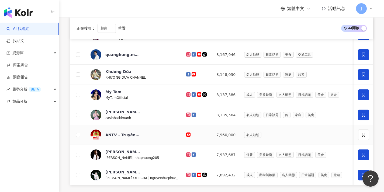
scroll to position [152, 0]
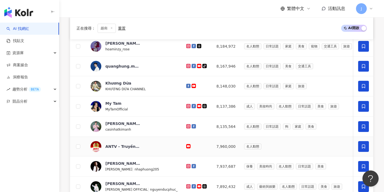
click at [364, 147] on icon at bounding box center [363, 146] width 5 height 5
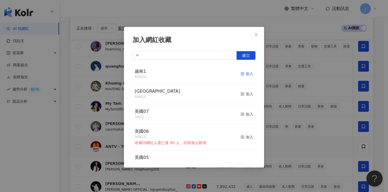
click at [246, 74] on div "加入" at bounding box center [246, 74] width 13 height 6
click at [298, 109] on div "加入網紅收藏 建立 越南1 66 KOL 已加入 singapore 68 KOL 加入 英國07 5 KOL 加入 英國06 90 KOL 收藏內網紅人選已…" at bounding box center [194, 96] width 388 height 192
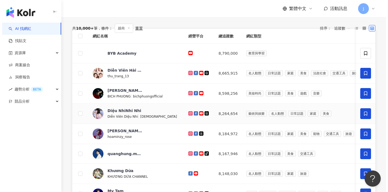
scroll to position [1, 0]
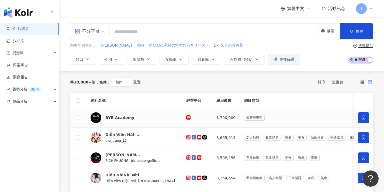
click at [360, 117] on span at bounding box center [363, 117] width 11 height 11
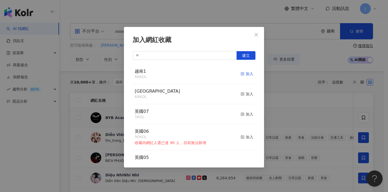
click at [241, 76] on div "加入" at bounding box center [246, 74] width 13 height 6
click at [306, 109] on div "加入網紅收藏 建立 越南1 66 KOL 加入 singapore 68 KOL 加入 英國07 5 KOL 加入 英國06 90 KOL 收藏內網紅人選已達…" at bounding box center [194, 96] width 388 height 192
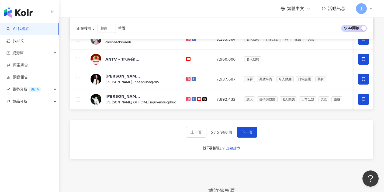
scroll to position [281, 0]
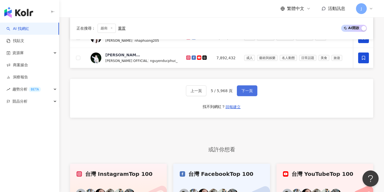
click at [249, 96] on button "下一頁" at bounding box center [247, 90] width 20 height 11
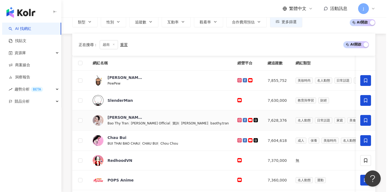
scroll to position [104, 0]
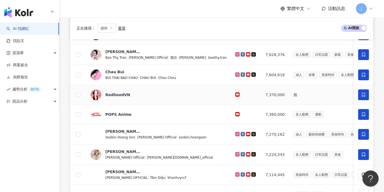
click at [361, 96] on icon at bounding box center [363, 94] width 5 height 5
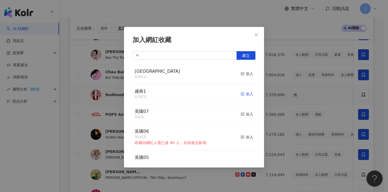
click at [242, 92] on div "加入" at bounding box center [246, 94] width 13 height 6
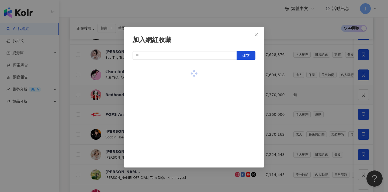
click at [302, 125] on div "加入網紅收藏 建立" at bounding box center [194, 96] width 388 height 192
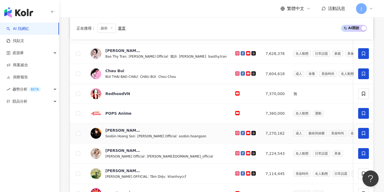
scroll to position [114, 0]
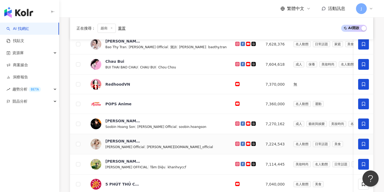
click at [362, 162] on icon at bounding box center [363, 164] width 5 height 5
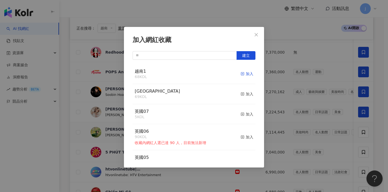
click at [241, 75] on div "加入" at bounding box center [246, 74] width 13 height 6
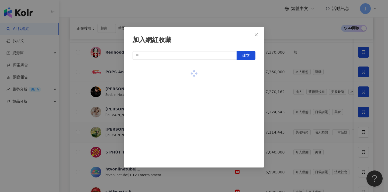
click at [306, 107] on div "加入網紅收藏 建立" at bounding box center [194, 96] width 388 height 192
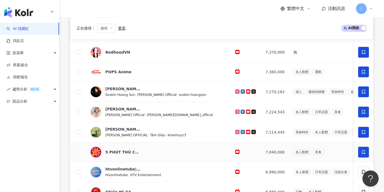
click at [360, 150] on span at bounding box center [363, 152] width 11 height 11
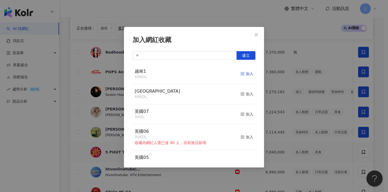
click at [246, 75] on div "加入" at bounding box center [246, 74] width 13 height 6
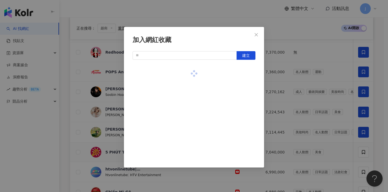
click at [309, 132] on div "加入網紅收藏 建立" at bounding box center [194, 96] width 388 height 192
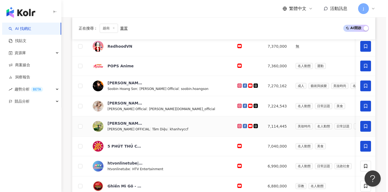
scroll to position [163, 0]
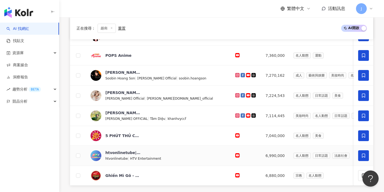
click at [363, 155] on icon at bounding box center [363, 155] width 5 height 5
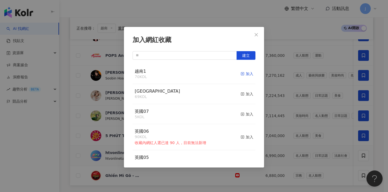
click at [246, 74] on div "加入" at bounding box center [246, 74] width 13 height 6
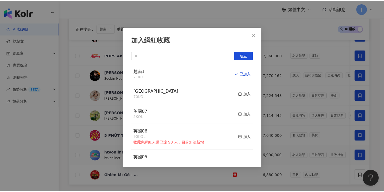
scroll to position [10, 0]
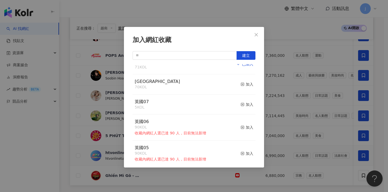
click at [282, 100] on div "加入網紅收藏 建立 越南1 71 KOL 已加入 singapore 70 KOL 加入 英國07 5 KOL 加入 英國06 90 KOL 收藏內網紅人選已…" at bounding box center [194, 96] width 388 height 192
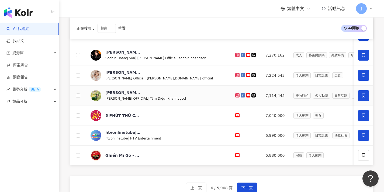
scroll to position [193, 0]
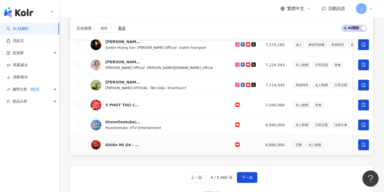
drag, startPoint x: 366, startPoint y: 150, endPoint x: 364, endPoint y: 148, distance: 3.2
click at [366, 150] on td at bounding box center [363, 145] width 19 height 20
click at [363, 146] on icon at bounding box center [363, 144] width 5 height 5
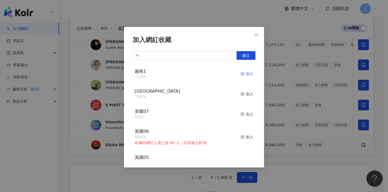
click at [245, 74] on div "加入" at bounding box center [246, 74] width 13 height 6
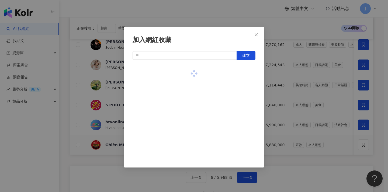
drag, startPoint x: 290, startPoint y: 101, endPoint x: 286, endPoint y: 110, distance: 9.9
click at [290, 102] on div "加入網紅收藏 建立" at bounding box center [194, 96] width 388 height 192
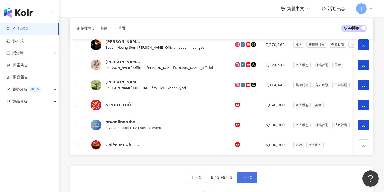
click at [253, 179] on button "下一頁" at bounding box center [247, 177] width 20 height 11
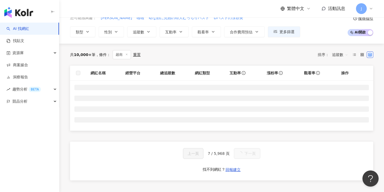
scroll to position [27, 0]
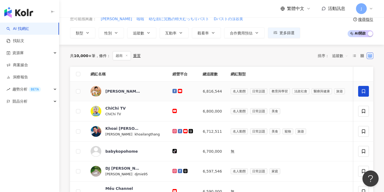
click at [360, 93] on span at bounding box center [363, 91] width 11 height 11
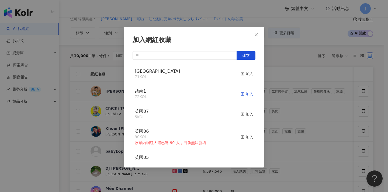
click at [246, 92] on div "加入" at bounding box center [246, 94] width 13 height 6
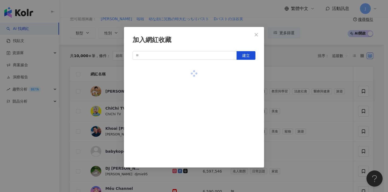
click at [356, 110] on div "加入網紅收藏 建立" at bounding box center [194, 96] width 388 height 192
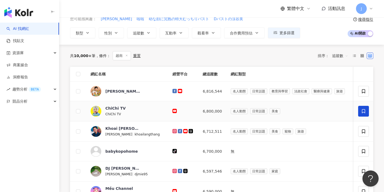
click at [362, 111] on icon at bounding box center [363, 111] width 5 height 5
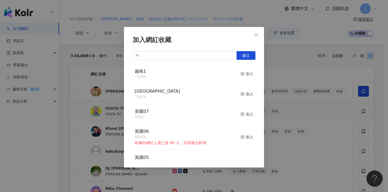
drag, startPoint x: 245, startPoint y: 94, endPoint x: 264, endPoint y: 95, distance: 18.9
click at [264, 95] on div "加入網紅收藏 建立 越南1 73 KOL 加入 singapore 71 KOL 加入 英國07 5 KOL 加入 英國06 90 KOL 收藏內網紅人選已達…" at bounding box center [194, 96] width 388 height 192
click at [244, 74] on div "加入" at bounding box center [246, 74] width 13 height 6
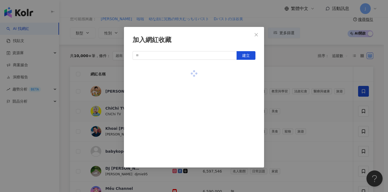
click at [294, 99] on div "加入網紅收藏 建立" at bounding box center [194, 96] width 388 height 192
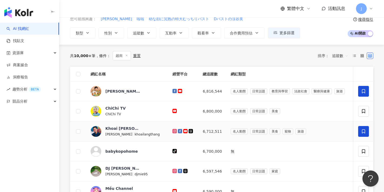
click at [363, 133] on icon at bounding box center [363, 131] width 5 height 5
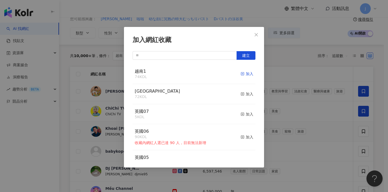
click at [240, 72] on div "加入" at bounding box center [246, 74] width 13 height 6
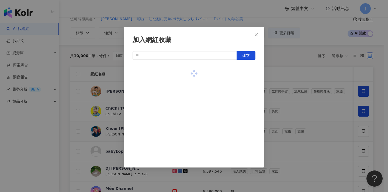
drag, startPoint x: 313, startPoint y: 119, endPoint x: 344, endPoint y: 122, distance: 31.1
click at [313, 119] on div "加入網紅收藏 建立" at bounding box center [194, 96] width 388 height 192
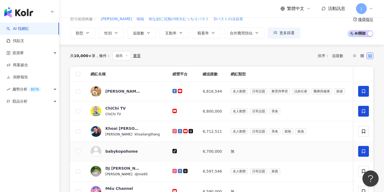
click at [361, 146] on span at bounding box center [363, 151] width 11 height 11
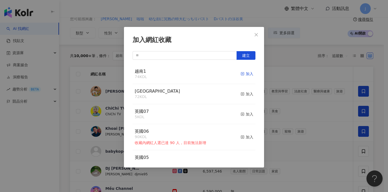
click at [247, 75] on div "加入" at bounding box center [246, 74] width 13 height 6
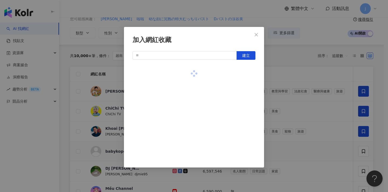
click at [286, 100] on div "加入網紅收藏 建立" at bounding box center [194, 96] width 388 height 192
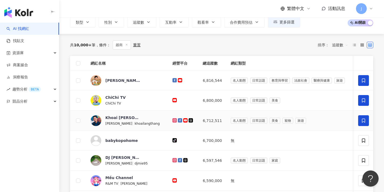
scroll to position [73, 0]
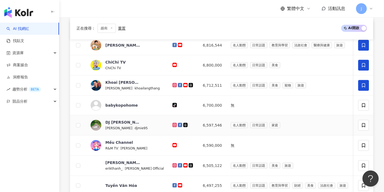
click at [370, 128] on td at bounding box center [363, 125] width 19 height 20
click at [363, 126] on icon at bounding box center [363, 125] width 3 height 4
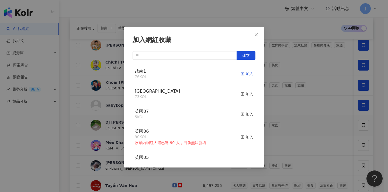
click at [249, 72] on div "加入" at bounding box center [246, 74] width 13 height 6
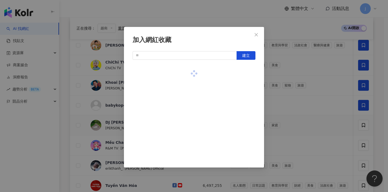
drag, startPoint x: 351, startPoint y: 141, endPoint x: 357, endPoint y: 142, distance: 6.7
click at [351, 141] on div "加入網紅收藏 建立" at bounding box center [194, 96] width 388 height 192
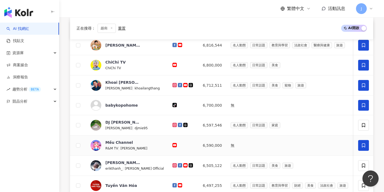
click at [364, 144] on icon at bounding box center [363, 145] width 5 height 5
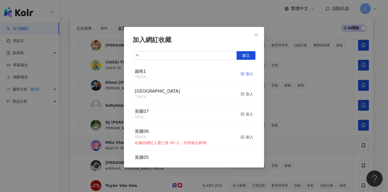
click at [240, 75] on icon "button" at bounding box center [242, 74] width 4 height 4
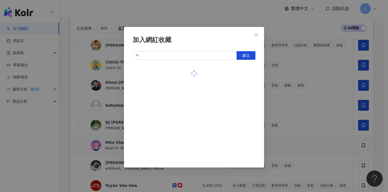
click at [303, 100] on div "加入網紅收藏 建立" at bounding box center [194, 96] width 388 height 192
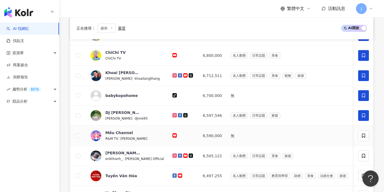
scroll to position [95, 0]
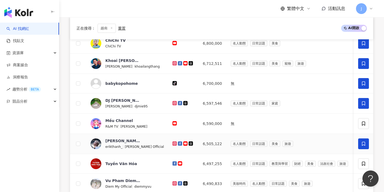
click at [363, 141] on span at bounding box center [363, 143] width 11 height 11
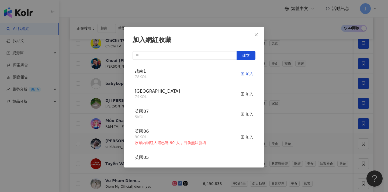
click at [240, 74] on div "加入" at bounding box center [246, 74] width 13 height 6
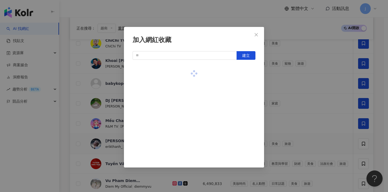
click at [284, 99] on div "加入網紅收藏 建立" at bounding box center [194, 96] width 388 height 192
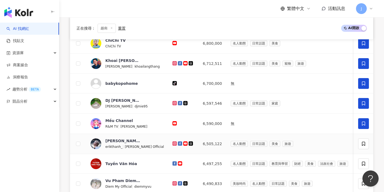
scroll to position [148, 0]
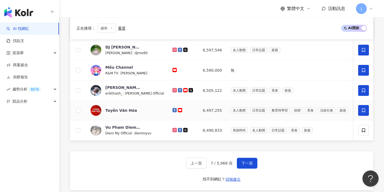
click at [365, 111] on icon at bounding box center [363, 110] width 3 height 4
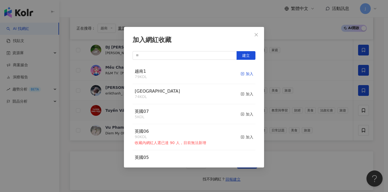
click at [243, 74] on div "加入" at bounding box center [246, 74] width 13 height 6
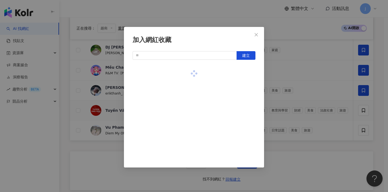
click at [299, 96] on div "加入網紅收藏 建立" at bounding box center [194, 96] width 388 height 192
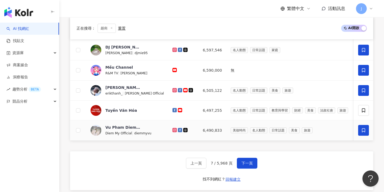
click at [365, 133] on span at bounding box center [363, 130] width 11 height 11
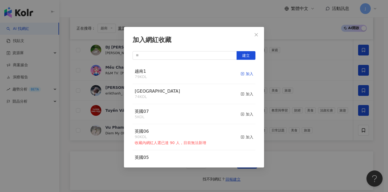
click at [245, 74] on div "加入" at bounding box center [246, 74] width 13 height 6
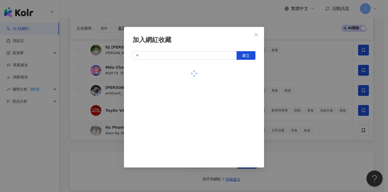
click at [307, 87] on div "加入網紅收藏 建立" at bounding box center [194, 96] width 388 height 192
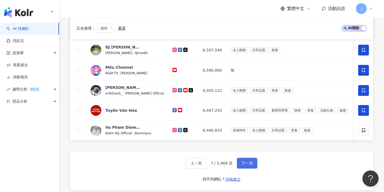
click at [251, 165] on span "下一頁" at bounding box center [246, 163] width 11 height 4
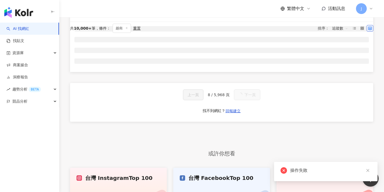
scroll to position [26, 0]
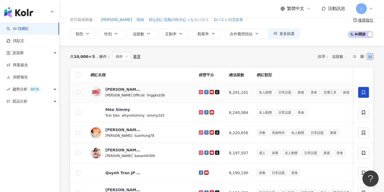
click at [367, 95] on span at bounding box center [363, 92] width 11 height 11
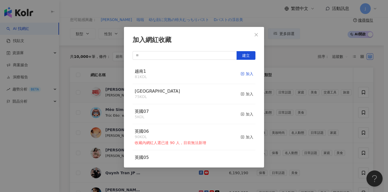
click at [240, 75] on icon "button" at bounding box center [242, 74] width 4 height 4
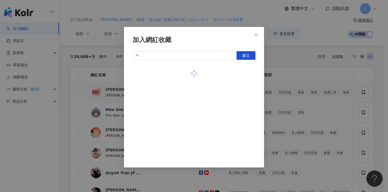
click at [309, 83] on div "加入網紅收藏 建立" at bounding box center [194, 96] width 388 height 192
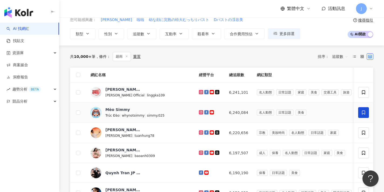
click at [363, 113] on icon at bounding box center [363, 112] width 5 height 5
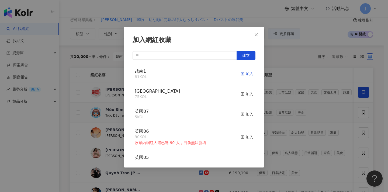
click at [243, 74] on div "加入" at bounding box center [246, 74] width 13 height 6
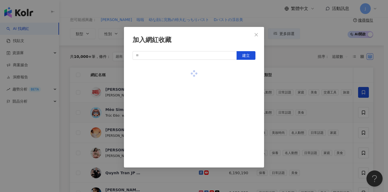
click at [309, 94] on div "加入網紅收藏 建立" at bounding box center [194, 96] width 388 height 192
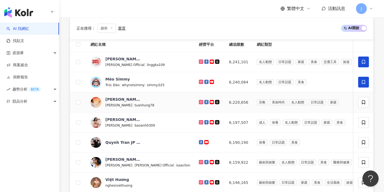
scroll to position [58, 0]
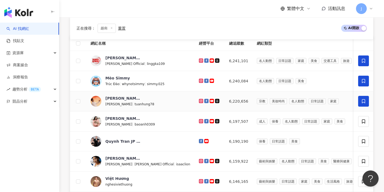
click at [367, 100] on span at bounding box center [363, 101] width 11 height 11
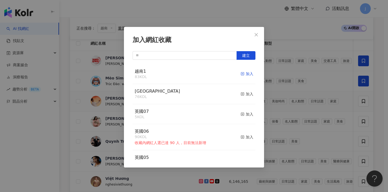
click at [241, 74] on div "加入" at bounding box center [246, 74] width 13 height 6
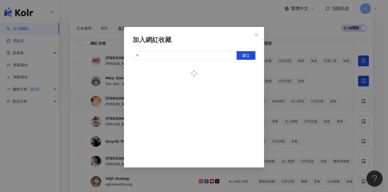
click at [286, 90] on div "加入網紅收藏 建立" at bounding box center [194, 96] width 388 height 192
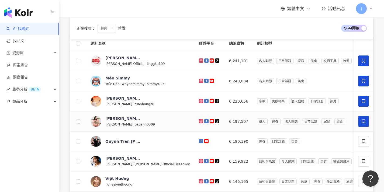
click at [364, 121] on icon at bounding box center [363, 121] width 5 height 5
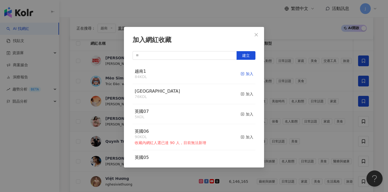
click at [246, 73] on div "加入" at bounding box center [246, 74] width 13 height 6
click at [301, 90] on div "加入網紅收藏 建立 越南1 85 KOL 已加入 singapore 76 KOL 加入 英國07 5 KOL 加入 英國06 90 KOL 收藏內網紅人選已…" at bounding box center [194, 96] width 388 height 192
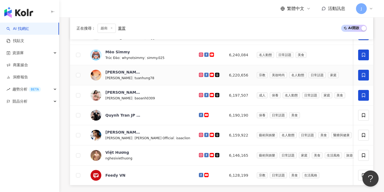
scroll to position [101, 0]
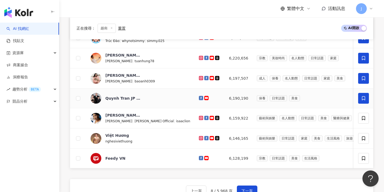
click at [361, 97] on span at bounding box center [363, 98] width 11 height 11
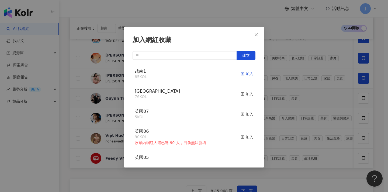
click at [242, 75] on div "加入" at bounding box center [246, 74] width 13 height 6
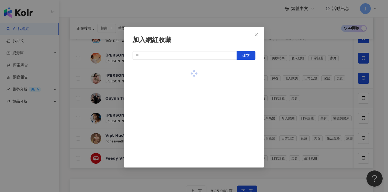
click at [290, 84] on div "加入網紅收藏 建立" at bounding box center [194, 96] width 388 height 192
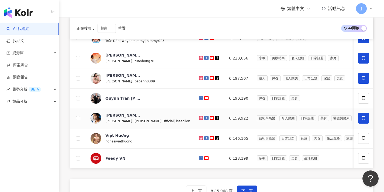
click at [362, 117] on icon at bounding box center [363, 118] width 3 height 4
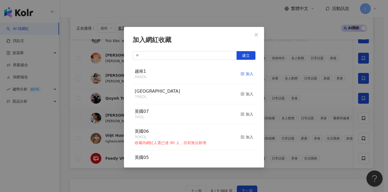
click at [242, 73] on div "加入" at bounding box center [246, 74] width 13 height 6
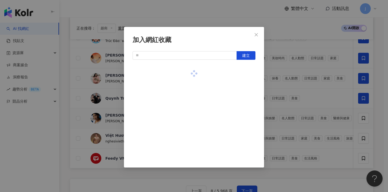
click at [304, 109] on div "加入網紅收藏 建立" at bounding box center [194, 96] width 388 height 192
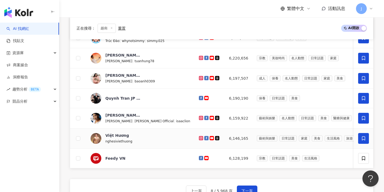
click at [362, 138] on icon at bounding box center [363, 138] width 5 height 5
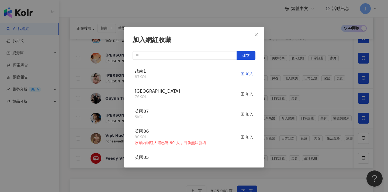
click at [240, 74] on icon "button" at bounding box center [242, 74] width 4 height 4
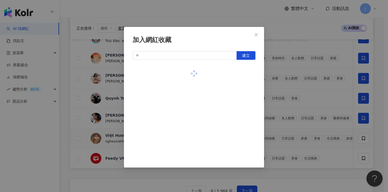
click at [302, 84] on div "加入網紅收藏 建立" at bounding box center [194, 96] width 388 height 192
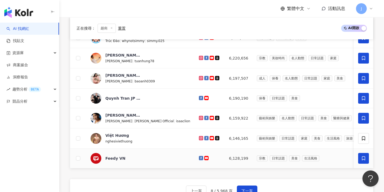
click at [363, 156] on icon at bounding box center [363, 158] width 3 height 4
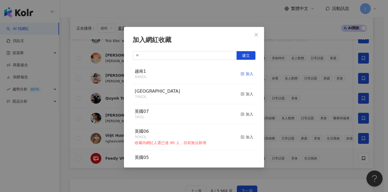
click at [243, 72] on div "加入" at bounding box center [246, 74] width 13 height 6
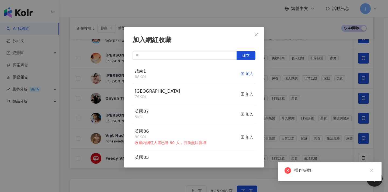
click at [241, 72] on div "加入" at bounding box center [246, 74] width 13 height 6
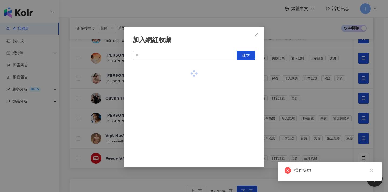
click at [278, 86] on div "加入網紅收藏 建立" at bounding box center [194, 96] width 388 height 192
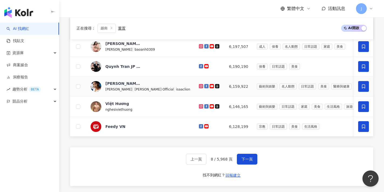
scroll to position [147, 0]
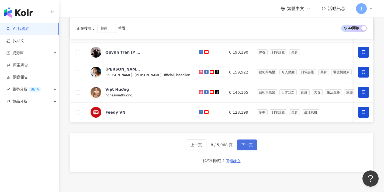
click at [246, 147] on span "下一頁" at bounding box center [246, 145] width 11 height 4
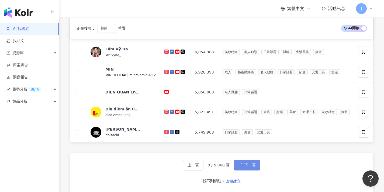
scroll to position [0, 0]
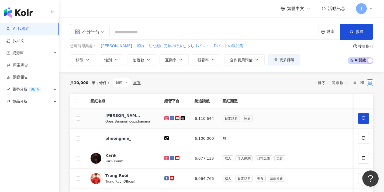
click at [363, 113] on span at bounding box center [363, 118] width 11 height 11
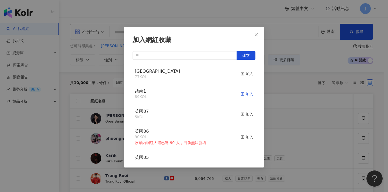
click at [240, 94] on div "加入" at bounding box center [246, 94] width 13 height 6
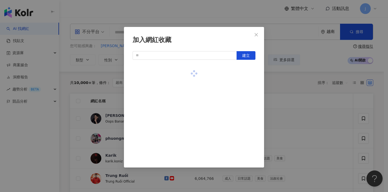
click at [295, 110] on div "加入網紅收藏 建立" at bounding box center [194, 96] width 388 height 192
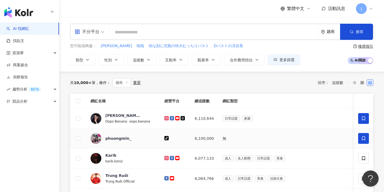
click at [367, 135] on span at bounding box center [363, 138] width 11 height 11
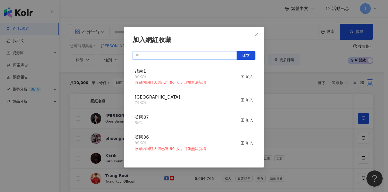
click at [163, 55] on input "text" at bounding box center [184, 55] width 104 height 9
paste input "**"
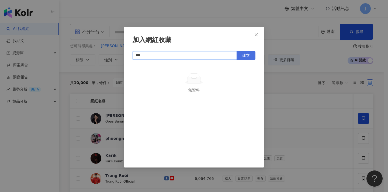
click at [246, 58] on button "建立" at bounding box center [245, 55] width 19 height 9
type input "***"
click at [308, 96] on div "加入網紅收藏 *** 建立 越南2 1 KOL 已加入" at bounding box center [194, 96] width 388 height 192
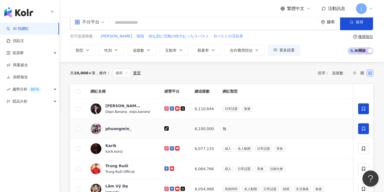
scroll to position [19, 0]
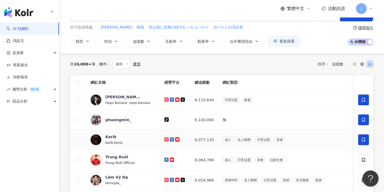
click at [365, 137] on span at bounding box center [363, 139] width 11 height 11
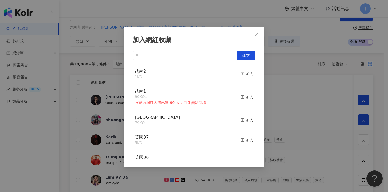
click at [241, 69] on button "加入" at bounding box center [246, 73] width 13 height 11
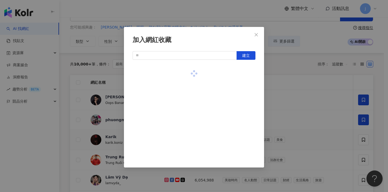
click at [243, 73] on div at bounding box center [193, 73] width 123 height 19
click at [286, 96] on div "加入網紅收藏 建立" at bounding box center [194, 96] width 388 height 192
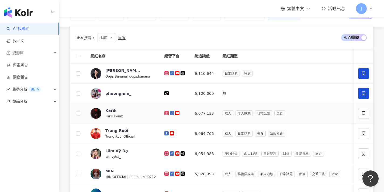
scroll to position [60, 0]
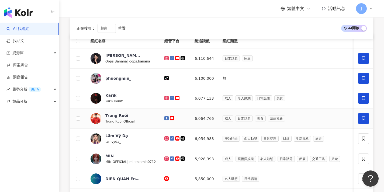
click at [361, 115] on span at bounding box center [363, 118] width 11 height 11
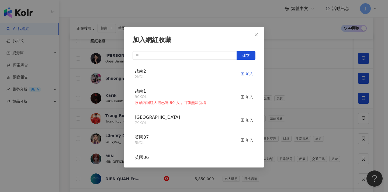
click at [245, 75] on div "加入" at bounding box center [246, 74] width 13 height 6
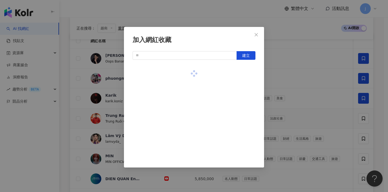
click at [311, 98] on div "加入網紅收藏 建立" at bounding box center [194, 96] width 388 height 192
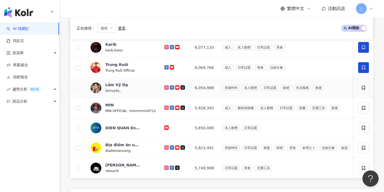
scroll to position [128, 0]
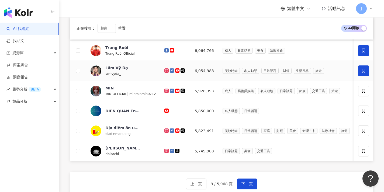
click at [363, 71] on icon at bounding box center [363, 70] width 5 height 5
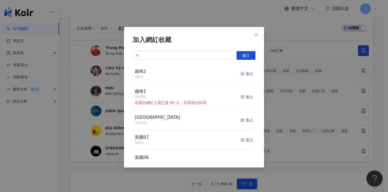
click at [246, 74] on div "加入" at bounding box center [246, 74] width 13 height 6
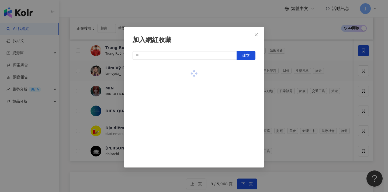
click at [322, 89] on div "加入網紅收藏 建立" at bounding box center [194, 96] width 388 height 192
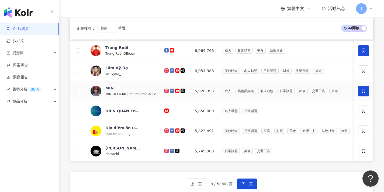
click at [362, 92] on icon at bounding box center [363, 91] width 3 height 4
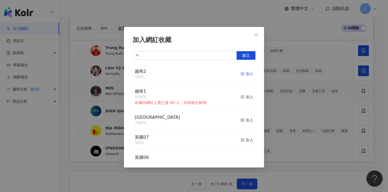
click at [244, 74] on div "加入" at bounding box center [246, 74] width 13 height 6
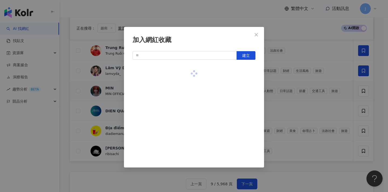
click at [314, 87] on div "加入網紅收藏 建立" at bounding box center [194, 96] width 388 height 192
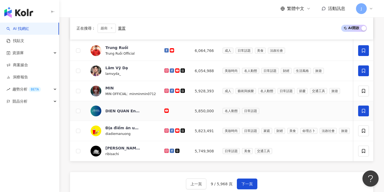
click at [361, 110] on icon at bounding box center [363, 111] width 5 height 5
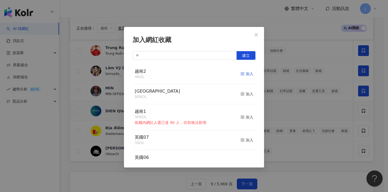
click at [244, 72] on div "加入" at bounding box center [246, 74] width 13 height 6
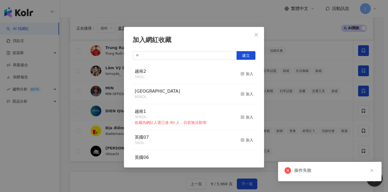
click at [301, 88] on div "加入網紅收藏 建立 越南2 5 KOL 加入 singapore 80 KOL 加入 越南1 90 KOL 收藏內網紅人選已達 90 人，目前無法新增 加入 …" at bounding box center [194, 96] width 388 height 192
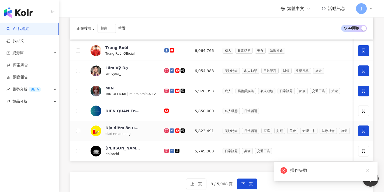
click at [363, 130] on icon at bounding box center [363, 130] width 5 height 5
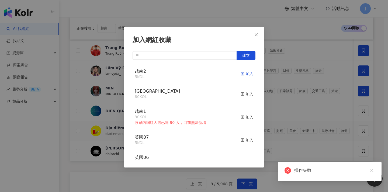
click at [246, 73] on div "加入" at bounding box center [246, 74] width 13 height 6
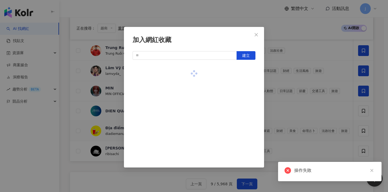
click at [334, 87] on div "加入網紅收藏 建立" at bounding box center [194, 96] width 388 height 192
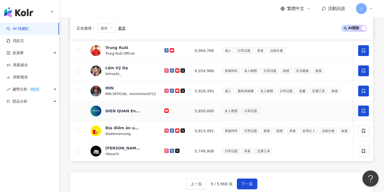
click at [363, 111] on icon at bounding box center [363, 111] width 5 height 5
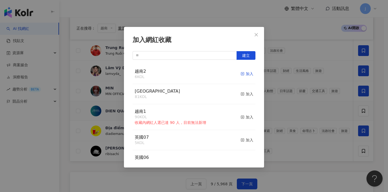
click at [244, 74] on div "加入" at bounding box center [246, 74] width 13 height 6
click at [351, 96] on div "加入網紅收藏 建立 越南2 6 KOL 加入 singapore 81 KOL 加入 越南1 90 KOL 收藏內網紅人選已達 90 人，目前無法新增 加入 …" at bounding box center [194, 96] width 388 height 192
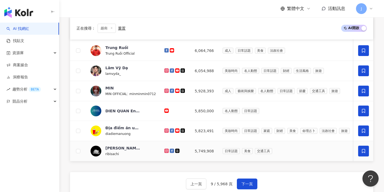
click at [362, 150] on icon at bounding box center [363, 151] width 3 height 4
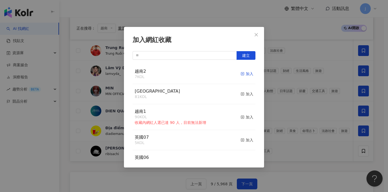
click at [242, 72] on div "加入" at bounding box center [246, 74] width 13 height 6
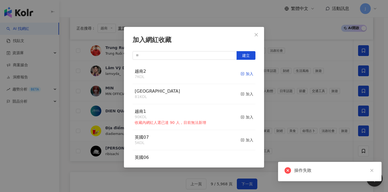
click at [243, 74] on div "加入" at bounding box center [246, 74] width 13 height 6
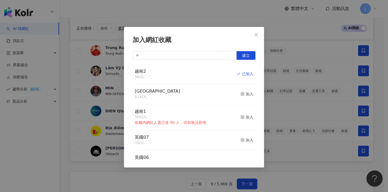
click at [278, 97] on div "加入網紅收藏 建立 越南2 8 KOL 已加入 singapore 81 KOL 加入 越南1 90 KOL 收藏內網紅人選已達 90 人，目前無法新增 加入…" at bounding box center [194, 96] width 388 height 192
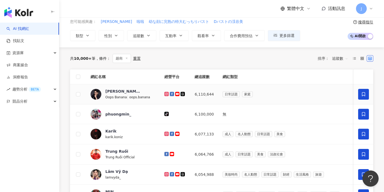
scroll to position [0, 0]
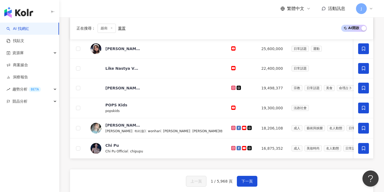
scroll to position [258, 0]
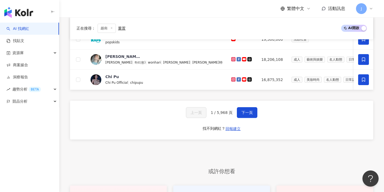
click at [213, 115] on span "1 / 5,968 頁" at bounding box center [222, 112] width 22 height 4
drag, startPoint x: 212, startPoint y: 116, endPoint x: 217, endPoint y: 117, distance: 4.6
click at [217, 115] on span "1 / 5,968 頁" at bounding box center [222, 112] width 22 height 4
click at [216, 113] on div "上一頁 1 / 5,968 頁 下一頁" at bounding box center [221, 112] width 71 height 11
click at [212, 115] on span "1 / 5,968 頁" at bounding box center [222, 112] width 22 height 4
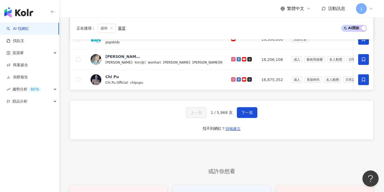
click at [212, 115] on span "1 / 5,968 頁" at bounding box center [222, 112] width 22 height 4
click at [246, 118] on button "下一頁" at bounding box center [247, 112] width 20 height 11
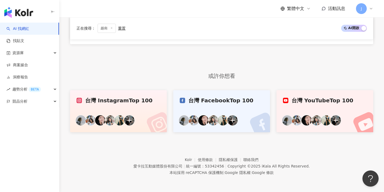
scroll to position [307, 0]
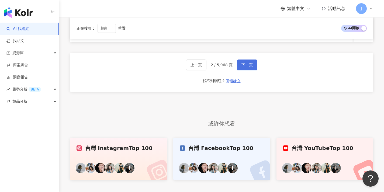
click at [243, 67] on span "下一頁" at bounding box center [246, 65] width 11 height 4
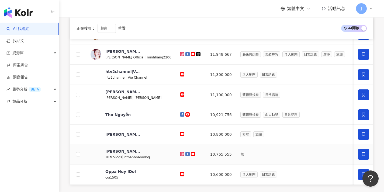
scroll to position [294, 0]
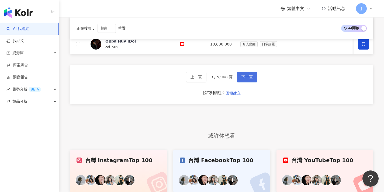
click at [249, 78] on button "下一頁" at bounding box center [247, 77] width 20 height 11
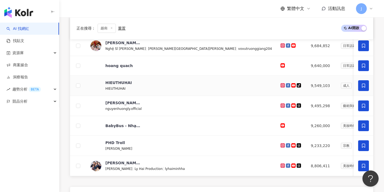
scroll to position [237, 0]
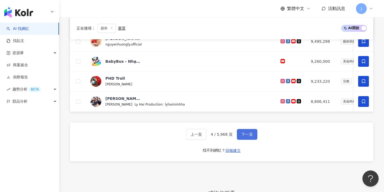
click at [244, 137] on span "下一頁" at bounding box center [246, 134] width 11 height 4
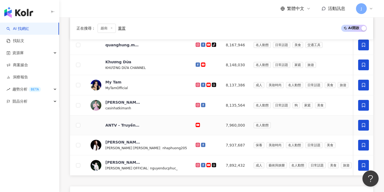
scroll to position [296, 0]
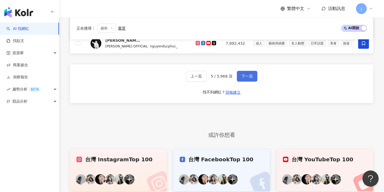
click at [248, 78] on span "下一頁" at bounding box center [246, 76] width 11 height 4
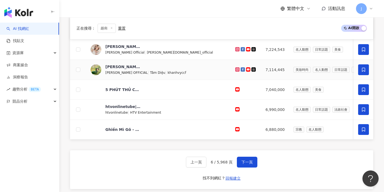
scroll to position [240, 0]
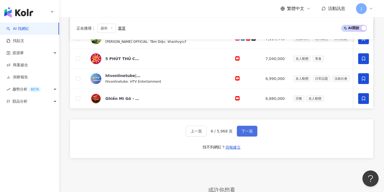
click at [250, 132] on button "下一頁" at bounding box center [247, 131] width 20 height 11
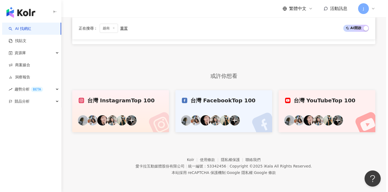
scroll to position [164, 0]
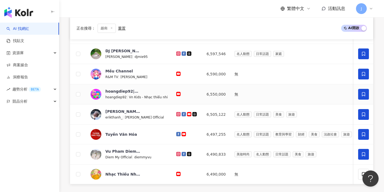
click at [364, 98] on span at bounding box center [363, 94] width 11 height 11
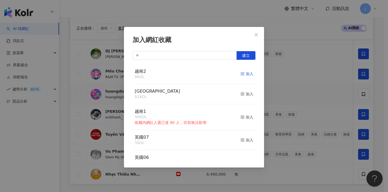
click at [248, 73] on div "加入" at bounding box center [246, 74] width 13 height 6
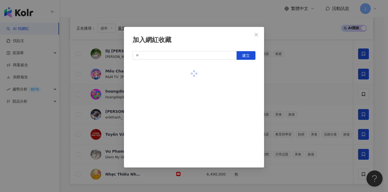
click at [323, 86] on div "加入網紅收藏 建立" at bounding box center [194, 96] width 388 height 192
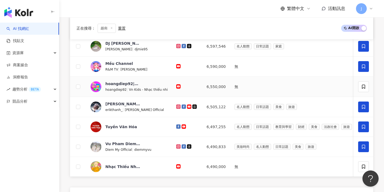
scroll to position [202, 0]
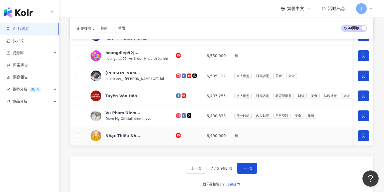
click at [362, 131] on span at bounding box center [363, 135] width 11 height 11
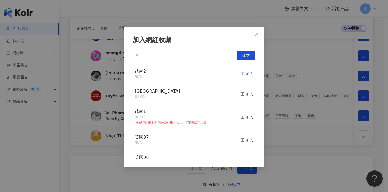
click at [245, 74] on div "加入" at bounding box center [246, 74] width 13 height 6
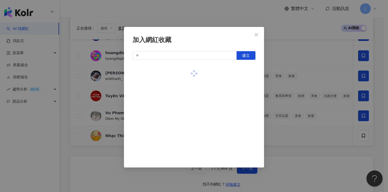
click at [294, 79] on div "加入網紅收藏 建立" at bounding box center [194, 96] width 388 height 192
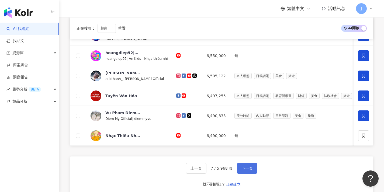
click at [249, 170] on span "下一頁" at bounding box center [246, 168] width 11 height 4
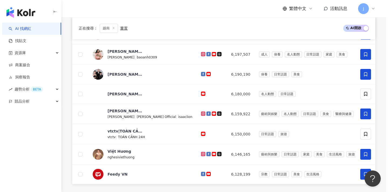
scroll to position [46, 0]
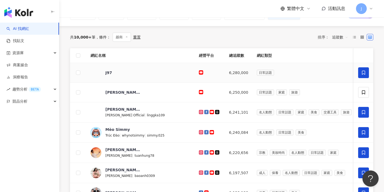
click at [363, 72] on icon at bounding box center [363, 72] width 5 height 5
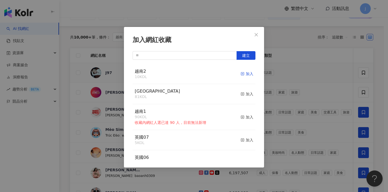
click at [244, 72] on div "加入" at bounding box center [246, 74] width 13 height 6
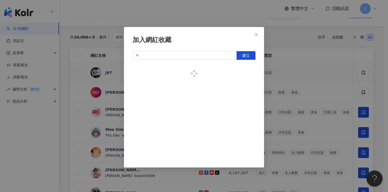
drag, startPoint x: 299, startPoint y: 85, endPoint x: 306, endPoint y: 87, distance: 6.7
click at [299, 85] on div "加入網紅收藏 建立" at bounding box center [194, 96] width 388 height 192
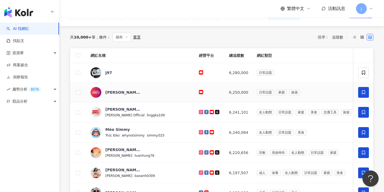
click at [365, 91] on icon at bounding box center [363, 92] width 5 height 5
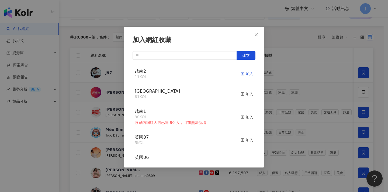
click at [245, 75] on div "加入" at bounding box center [246, 74] width 13 height 6
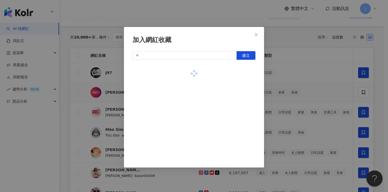
click at [327, 97] on div "加入網紅收藏 建立" at bounding box center [194, 96] width 388 height 192
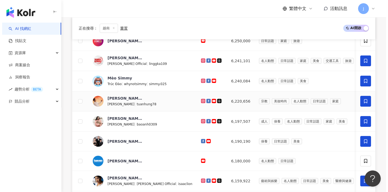
scroll to position [107, 0]
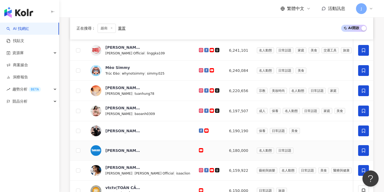
click at [366, 152] on span at bounding box center [363, 150] width 11 height 11
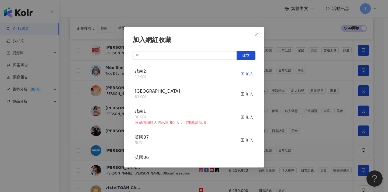
click at [248, 74] on div "加入" at bounding box center [246, 74] width 13 height 6
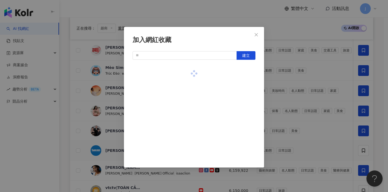
click at [300, 84] on div "加入網紅收藏 建立" at bounding box center [194, 96] width 388 height 192
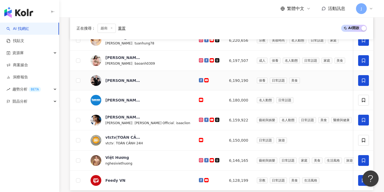
scroll to position [187, 0]
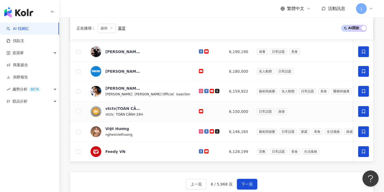
click at [366, 114] on span at bounding box center [363, 111] width 11 height 11
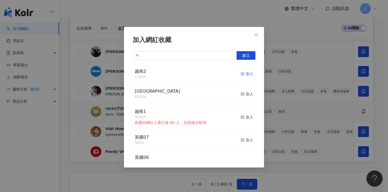
click at [243, 73] on div "加入" at bounding box center [246, 74] width 13 height 6
click at [275, 74] on div "加入網紅收藏 建立 越南2 14 KOL 已加入 singapore 81 KOL 加入 越南1 90 KOL 收藏內網紅人選已達 90 人，目前無法新增 加…" at bounding box center [194, 96] width 388 height 192
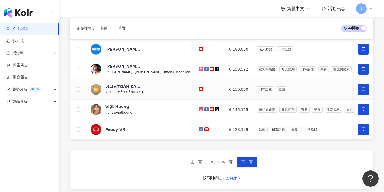
scroll to position [210, 0]
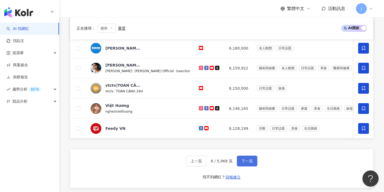
click at [246, 163] on span "下一頁" at bounding box center [246, 161] width 11 height 4
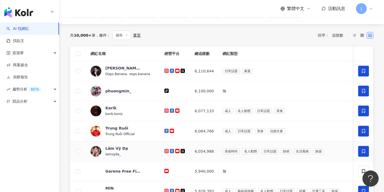
scroll to position [78, 0]
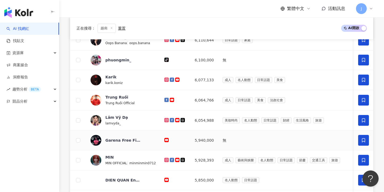
click at [363, 140] on icon at bounding box center [363, 140] width 5 height 5
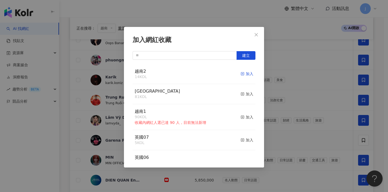
click at [243, 74] on div "加入" at bounding box center [246, 74] width 13 height 6
click at [306, 96] on div "加入網紅收藏 建立 越南2 14 KOL 加入 singapore 81 KOL 加入 越南1 90 KOL 收藏內網紅人選已達 90 人，目前無法新增 加入…" at bounding box center [194, 96] width 388 height 192
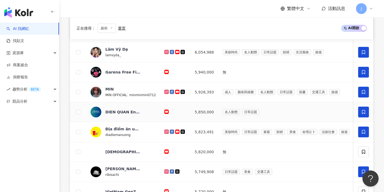
scroll to position [171, 0]
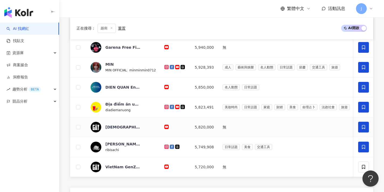
click at [364, 126] on icon at bounding box center [363, 127] width 5 height 5
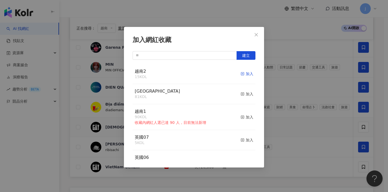
click at [245, 75] on div "加入" at bounding box center [246, 74] width 13 height 6
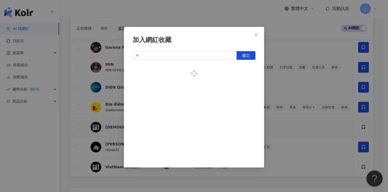
click at [311, 90] on div "加入網紅收藏 建立" at bounding box center [194, 96] width 388 height 192
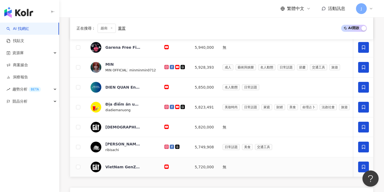
click at [362, 166] on icon at bounding box center [363, 167] width 5 height 5
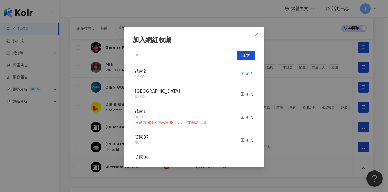
click at [245, 72] on div "加入" at bounding box center [246, 74] width 13 height 6
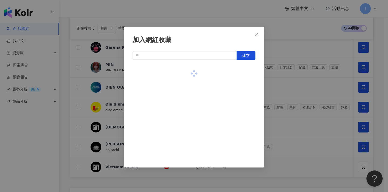
click at [312, 87] on div "加入網紅收藏 建立" at bounding box center [194, 96] width 388 height 192
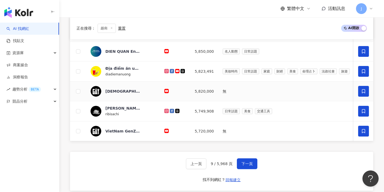
scroll to position [213, 0]
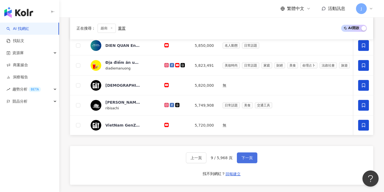
click at [250, 158] on button "下一頁" at bounding box center [247, 157] width 20 height 11
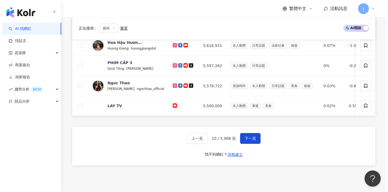
scroll to position [106, 0]
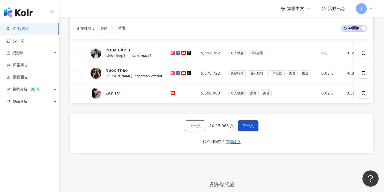
click at [199, 128] on span "上一頁" at bounding box center [194, 126] width 11 height 4
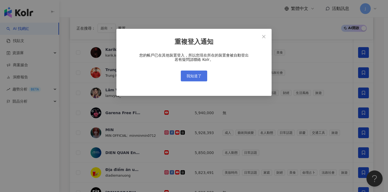
click at [202, 73] on button "我知道了" at bounding box center [194, 76] width 26 height 11
click at [201, 73] on button "我知道了" at bounding box center [194, 76] width 26 height 11
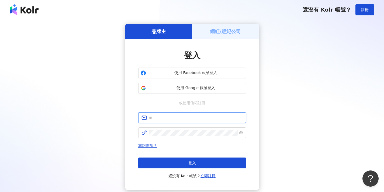
type input "**********"
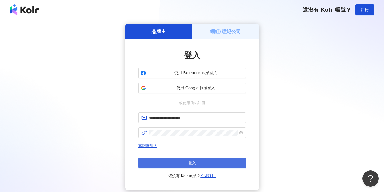
click at [219, 159] on button "登入" at bounding box center [192, 163] width 108 height 11
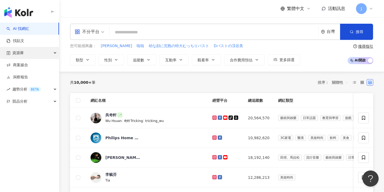
click at [29, 53] on div "資源庫" at bounding box center [29, 53] width 59 height 12
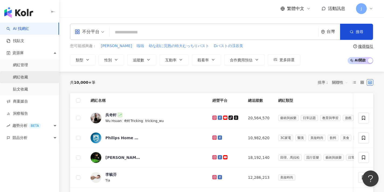
click at [28, 75] on link "網紅收藏" at bounding box center [20, 77] width 15 height 5
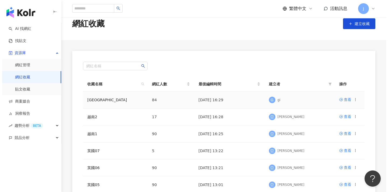
scroll to position [15, 0]
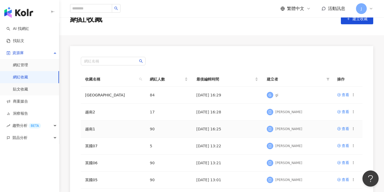
click at [354, 129] on icon at bounding box center [353, 129] width 4 height 4
click at [347, 148] on div "匯出收藏" at bounding box center [339, 150] width 23 height 6
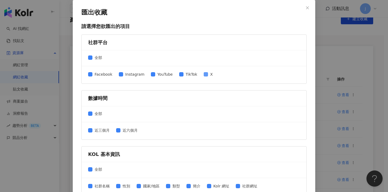
click at [204, 76] on span at bounding box center [206, 74] width 4 height 4
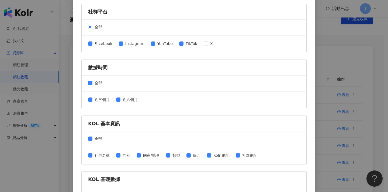
scroll to position [41, 0]
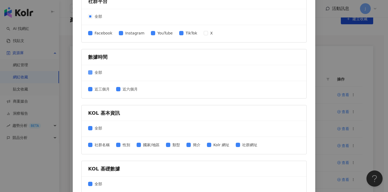
click at [90, 73] on span at bounding box center [90, 72] width 4 height 4
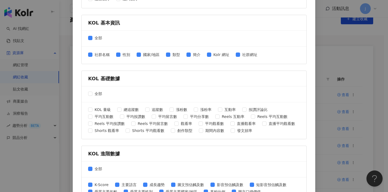
scroll to position [226, 0]
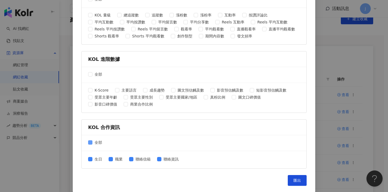
click at [92, 140] on span "全部" at bounding box center [98, 142] width 12 height 6
click at [297, 180] on span "匯出" at bounding box center [297, 180] width 8 height 4
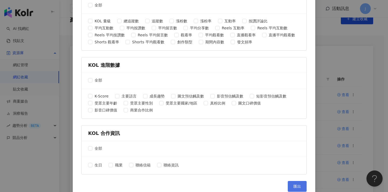
click at [298, 184] on span "匯出" at bounding box center [297, 186] width 8 height 4
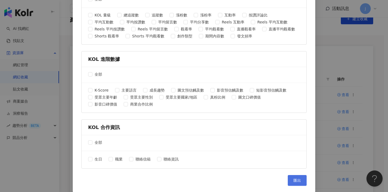
click at [293, 181] on span "匯出" at bounding box center [297, 180] width 8 height 4
click at [290, 178] on button "匯出" at bounding box center [297, 180] width 19 height 11
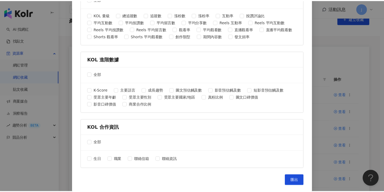
scroll to position [0, 0]
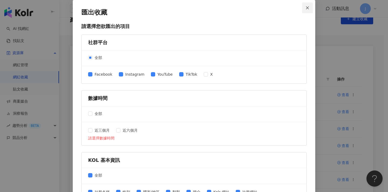
click at [306, 9] on icon "close" at bounding box center [307, 7] width 3 height 3
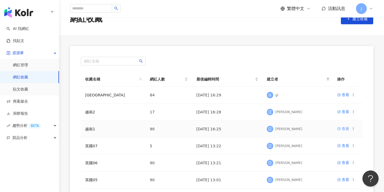
click at [342, 129] on div "查看" at bounding box center [345, 129] width 8 height 6
click at [352, 128] on icon at bounding box center [353, 129] width 4 height 4
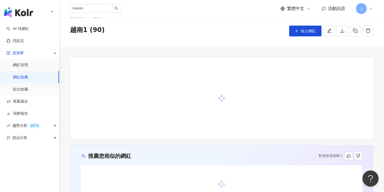
click at [352, 129] on div at bounding box center [221, 98] width 303 height 81
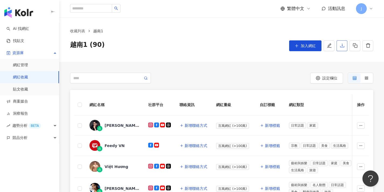
click at [341, 45] on icon "download" at bounding box center [342, 45] width 5 height 5
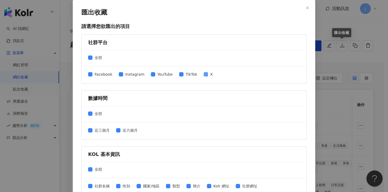
click at [208, 74] on span "X" at bounding box center [211, 74] width 7 height 6
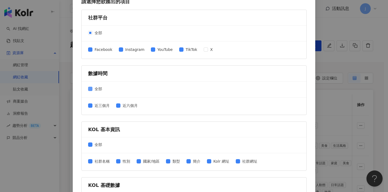
click at [88, 90] on span at bounding box center [90, 89] width 4 height 4
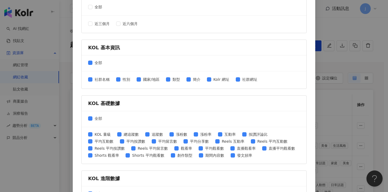
scroll to position [148, 0]
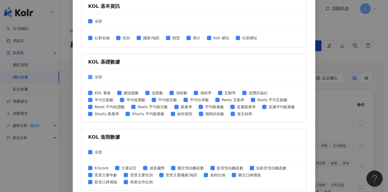
click at [92, 78] on span "全部" at bounding box center [98, 77] width 12 height 6
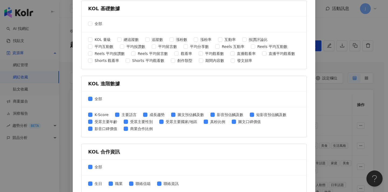
scroll to position [226, 0]
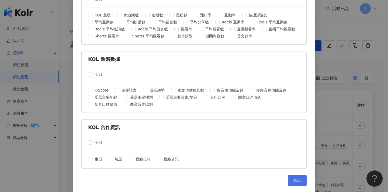
click at [292, 177] on button "匯出" at bounding box center [297, 180] width 19 height 11
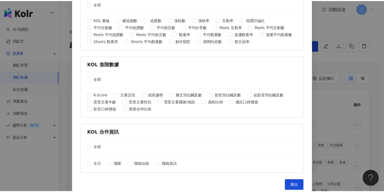
scroll to position [232, 0]
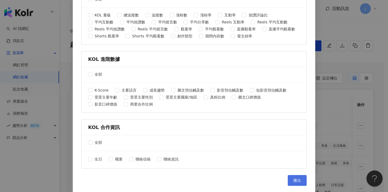
click at [298, 179] on span "匯出" at bounding box center [297, 180] width 8 height 4
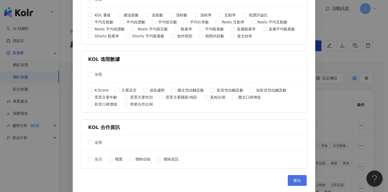
click at [298, 179] on span "匯出" at bounding box center [297, 180] width 8 height 4
click at [324, 161] on div "匯出收藏 請選擇您欲匯出的項目 社群平台 全部 Facebook Instagram YouTube TikTok X 數據時間 全部 近三個月 近六個月 請…" at bounding box center [194, 96] width 388 height 192
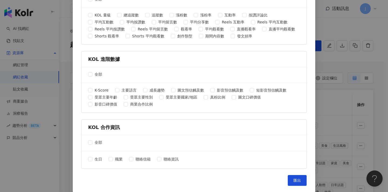
click at [295, 179] on div "匯出收藏 請選擇您欲匯出的項目 社群平台 全部 Facebook Instagram YouTube TikTok X 數據時間 全部 近三個月 近六個月 請…" at bounding box center [194, 96] width 388 height 192
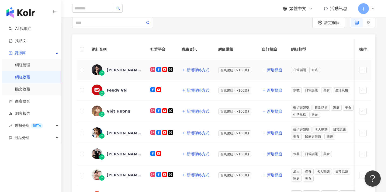
scroll to position [0, 0]
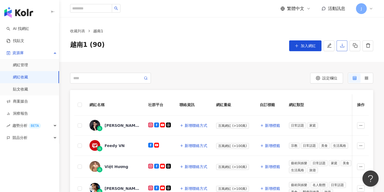
click at [341, 48] on button "button" at bounding box center [341, 45] width 11 height 11
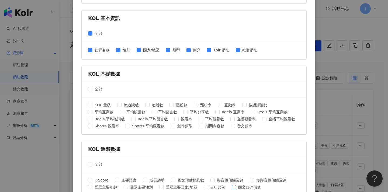
scroll to position [226, 0]
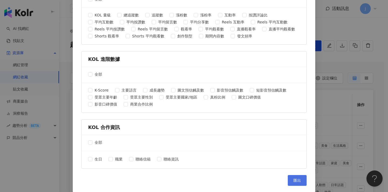
click at [297, 180] on span "匯出" at bounding box center [297, 180] width 8 height 4
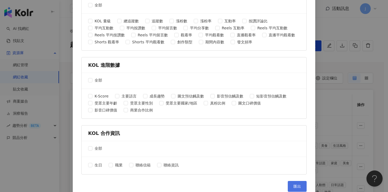
scroll to position [232, 0]
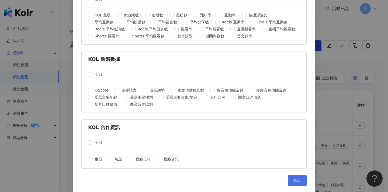
click at [297, 179] on span "匯出" at bounding box center [297, 180] width 8 height 4
click at [297, 178] on span "匯出" at bounding box center [297, 180] width 8 height 4
click at [294, 183] on button "匯出" at bounding box center [297, 180] width 19 height 11
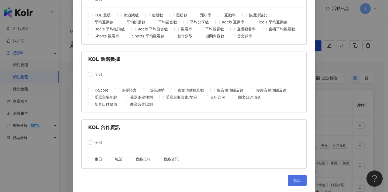
click at [294, 183] on button "匯出" at bounding box center [297, 180] width 19 height 11
click at [297, 179] on span "匯出" at bounding box center [297, 180] width 8 height 4
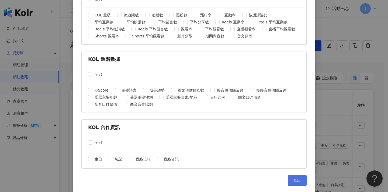
click at [297, 179] on span "匯出" at bounding box center [297, 180] width 8 height 4
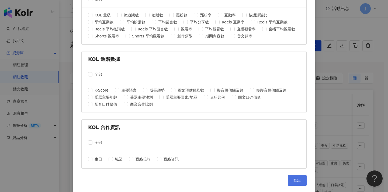
click at [297, 179] on span "匯出" at bounding box center [297, 180] width 8 height 4
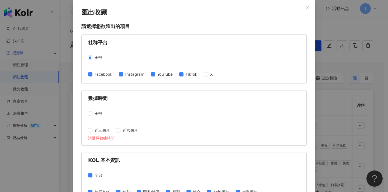
scroll to position [68, 0]
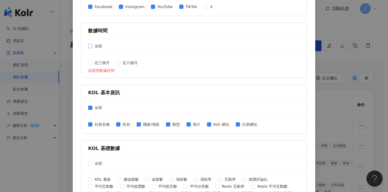
click at [89, 46] on span at bounding box center [90, 46] width 4 height 4
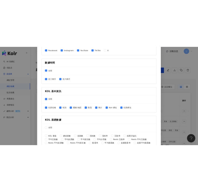
scroll to position [226, 0]
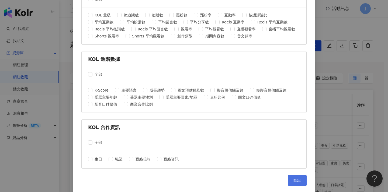
click at [294, 180] on span "匯出" at bounding box center [297, 180] width 8 height 4
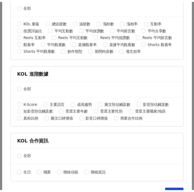
scroll to position [0, 0]
